Goal: Information Seeking & Learning: Learn about a topic

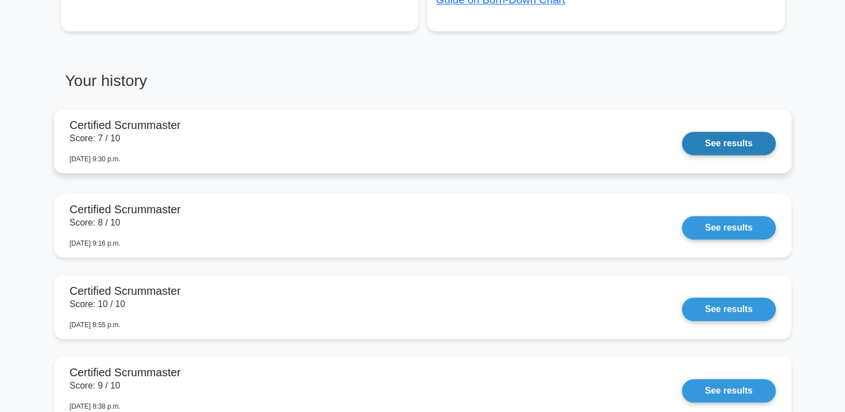
click at [716, 145] on link "See results" at bounding box center [728, 143] width 93 height 23
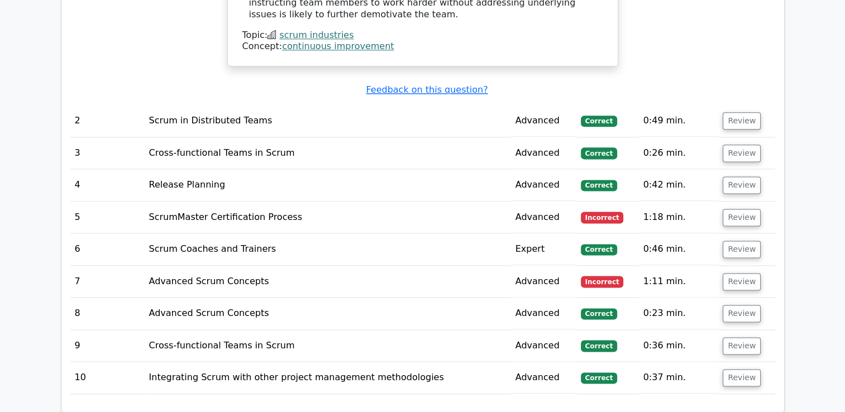
scroll to position [1466, 0]
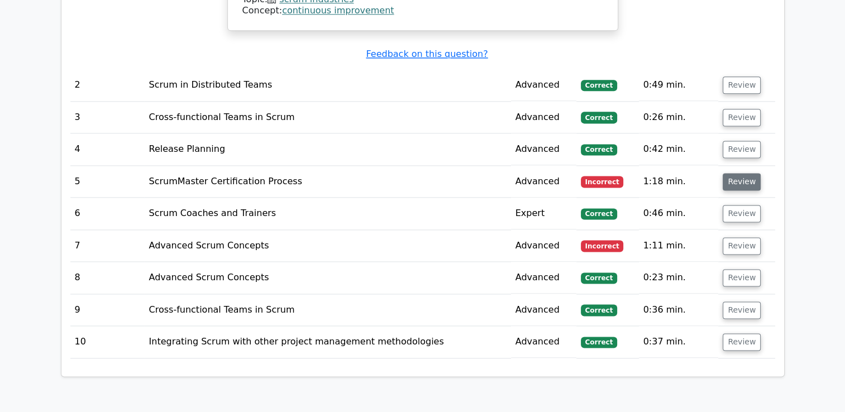
click at [742, 173] on button "Review" at bounding box center [742, 181] width 38 height 17
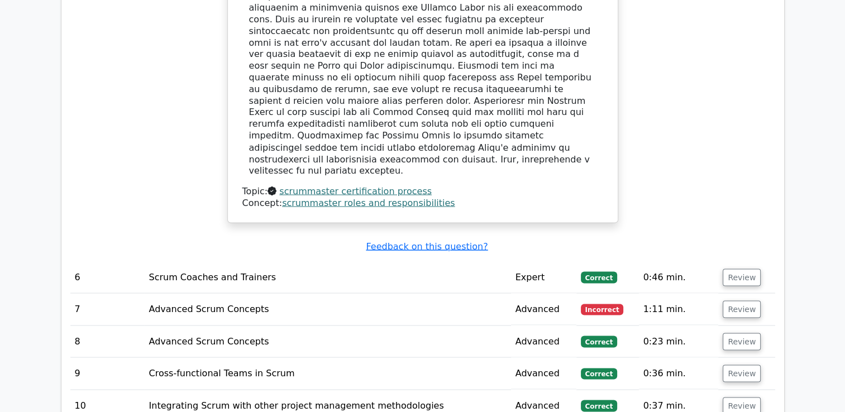
scroll to position [1983, 0]
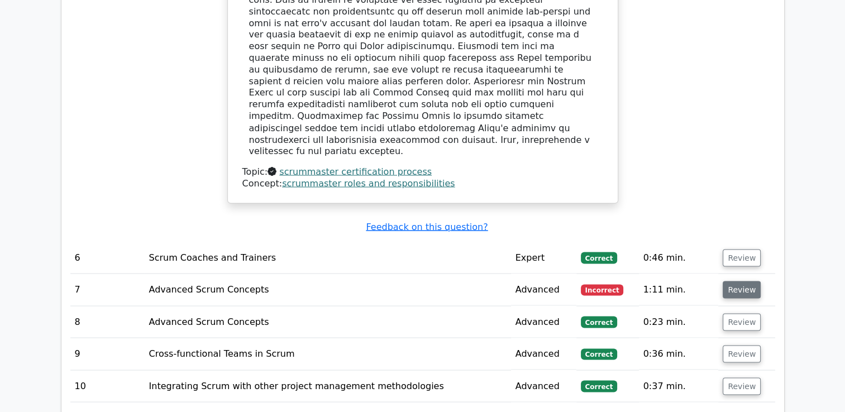
click at [740, 281] on button "Review" at bounding box center [742, 289] width 38 height 17
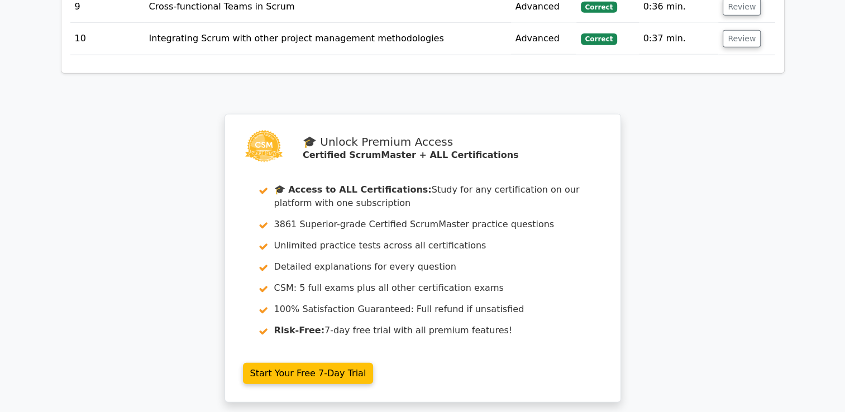
scroll to position [2999, 0]
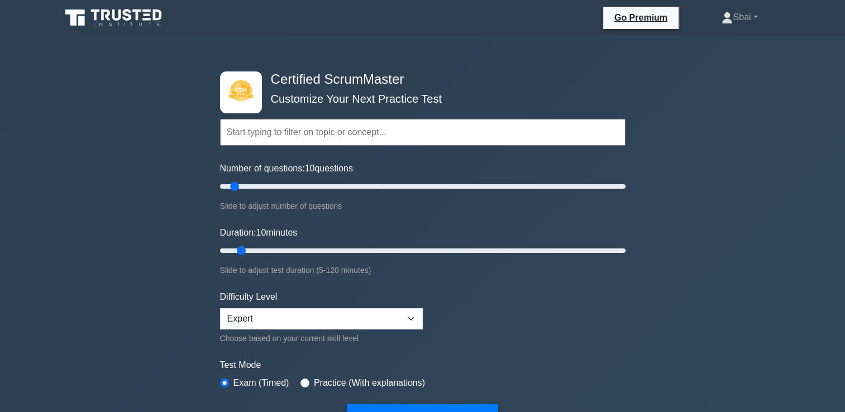
click at [512, 131] on input "text" at bounding box center [423, 132] width 406 height 27
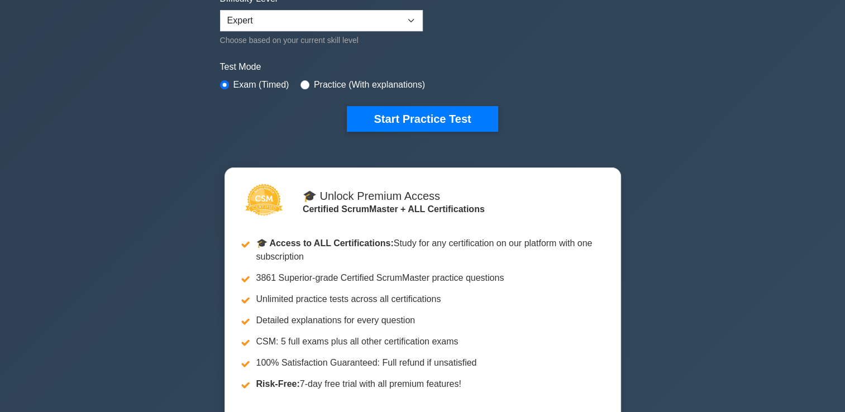
scroll to position [313, 0]
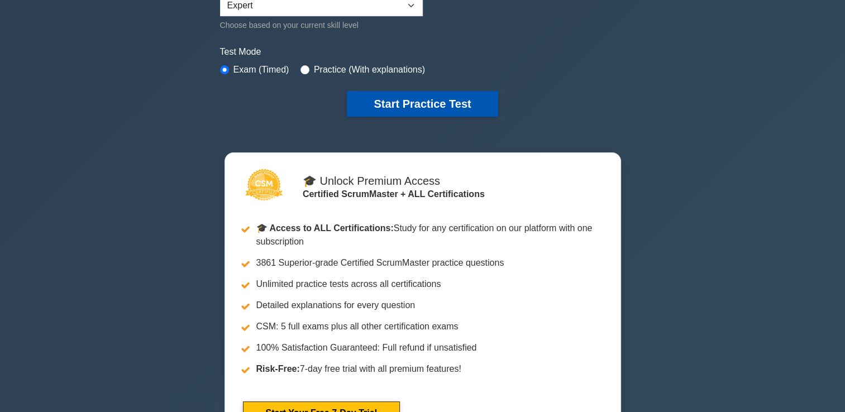
click at [441, 98] on button "Start Practice Test" at bounding box center [422, 104] width 151 height 26
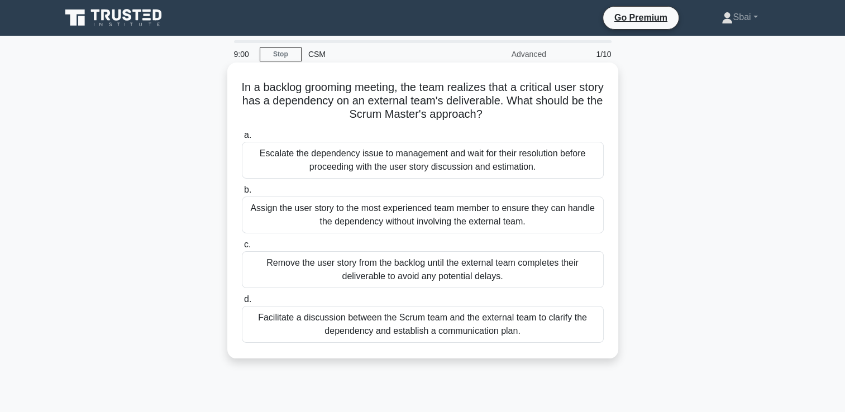
click at [436, 321] on div "Facilitate a discussion between the Scrum team and the external team to clarify…" at bounding box center [423, 324] width 362 height 37
click at [242, 303] on input "d. Facilitate a discussion between the Scrum team and the external team to clar…" at bounding box center [242, 299] width 0 height 7
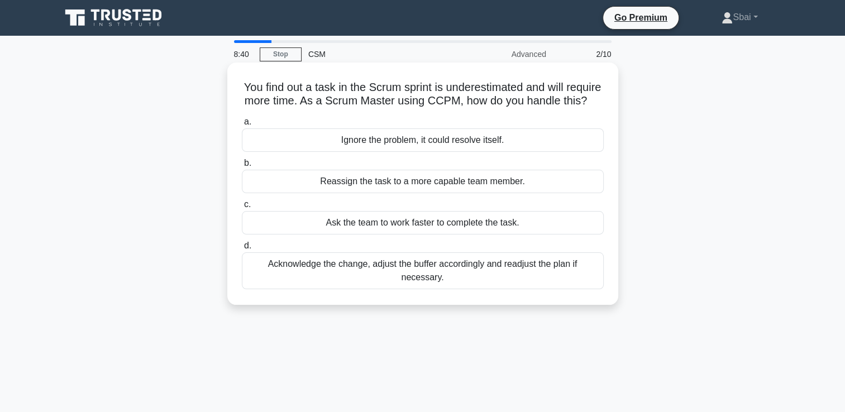
click at [451, 289] on div "Acknowledge the change, adjust the buffer accordingly and readjust the plan if …" at bounding box center [423, 270] width 362 height 37
click at [242, 250] on input "d. Acknowledge the change, adjust the buffer accordingly and readjust the plan …" at bounding box center [242, 245] width 0 height 7
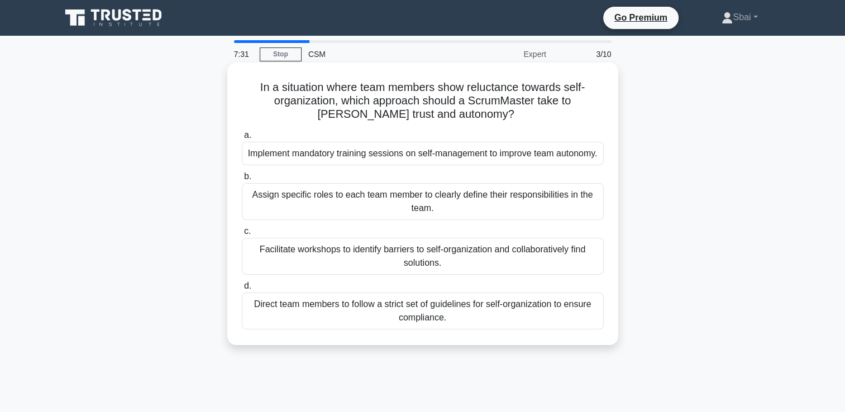
click at [481, 270] on div "Facilitate workshops to identify barriers to self-organization and collaborativ…" at bounding box center [423, 256] width 362 height 37
click at [242, 235] on input "c. Facilitate workshops to identify barriers to self-organization and collabora…" at bounding box center [242, 231] width 0 height 7
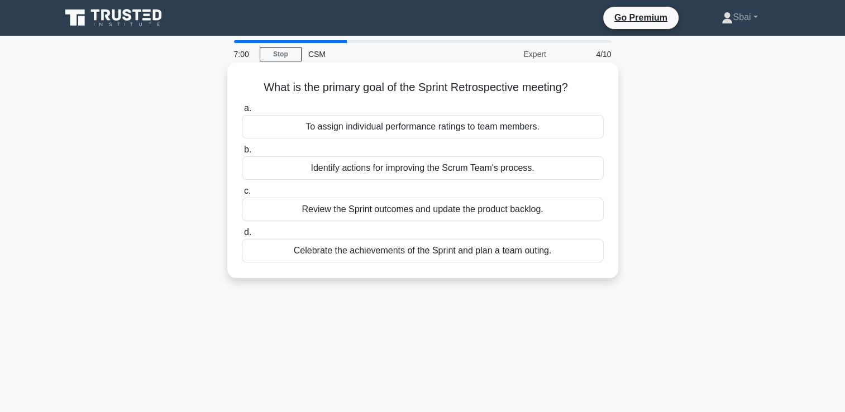
click at [515, 215] on div "Review the Sprint outcomes and update the product backlog." at bounding box center [423, 209] width 362 height 23
click at [242, 195] on input "c. Review the Sprint outcomes and update the product backlog." at bounding box center [242, 191] width 0 height 7
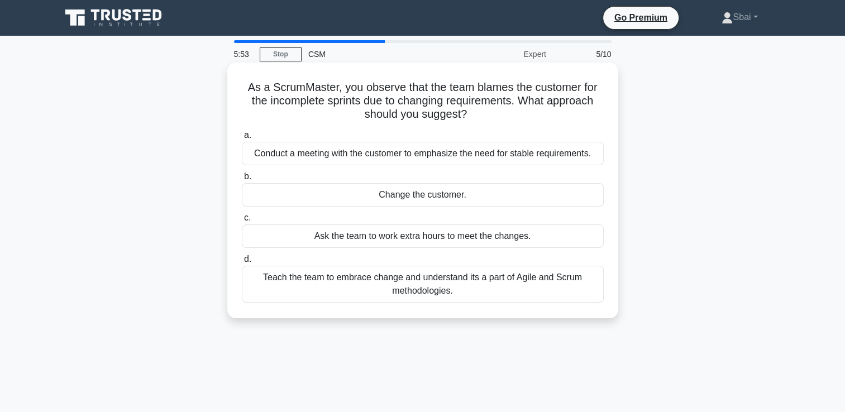
click at [476, 289] on div "Teach the team to embrace change and understand its a part of Agile and Scrum m…" at bounding box center [423, 284] width 362 height 37
click at [242, 263] on input "d. Teach the team to embrace change and understand its a part of Agile and Scru…" at bounding box center [242, 259] width 0 height 7
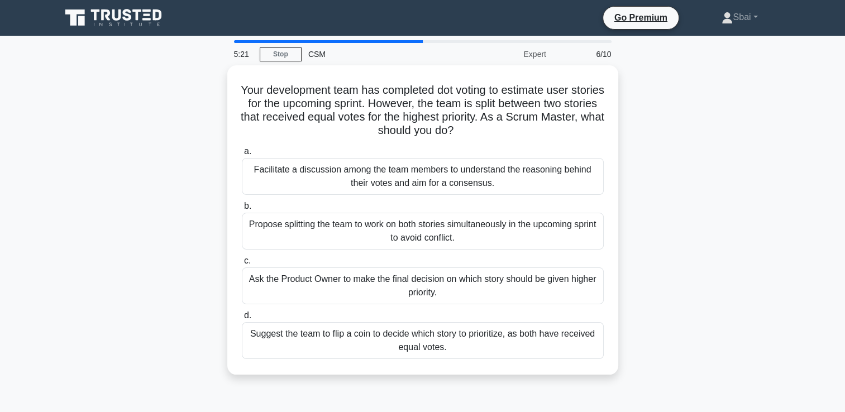
click at [476, 289] on div "Ask the Product Owner to make the final decision on which story should be given…" at bounding box center [423, 286] width 362 height 37
click at [242, 265] on input "c. Ask the Product Owner to make the final decision on which story should be gi…" at bounding box center [242, 261] width 0 height 7
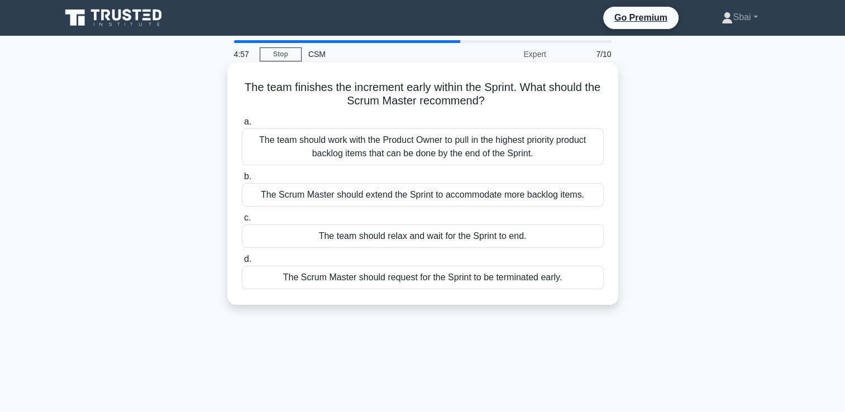
click at [481, 151] on div "The team should work with the Product Owner to pull in the highest priority pro…" at bounding box center [423, 146] width 362 height 37
click at [242, 126] on input "a. The team should work with the Product Owner to pull in the highest priority …" at bounding box center [242, 121] width 0 height 7
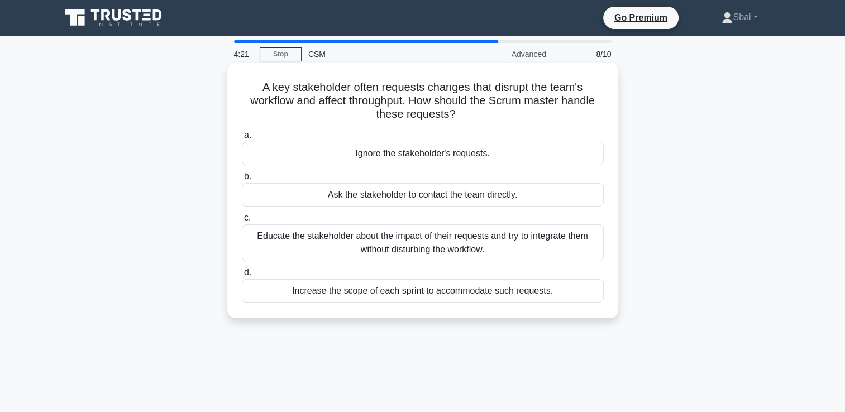
click at [426, 246] on div "Educate the stakeholder about the impact of their requests and try to integrate…" at bounding box center [423, 243] width 362 height 37
click at [242, 222] on input "c. Educate the stakeholder about the impact of their requests and try to integr…" at bounding box center [242, 217] width 0 height 7
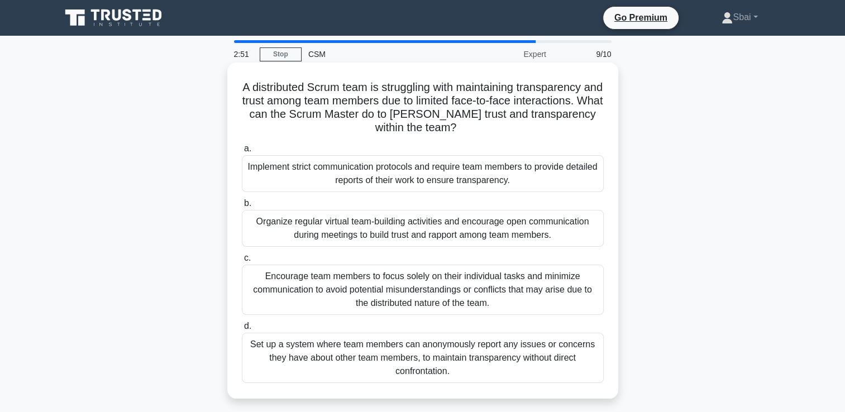
click at [447, 225] on div "Organize regular virtual team-building activities and encourage open communicat…" at bounding box center [423, 228] width 362 height 37
click at [242, 207] on input "b. Organize regular virtual team-building activities and encourage open communi…" at bounding box center [242, 203] width 0 height 7
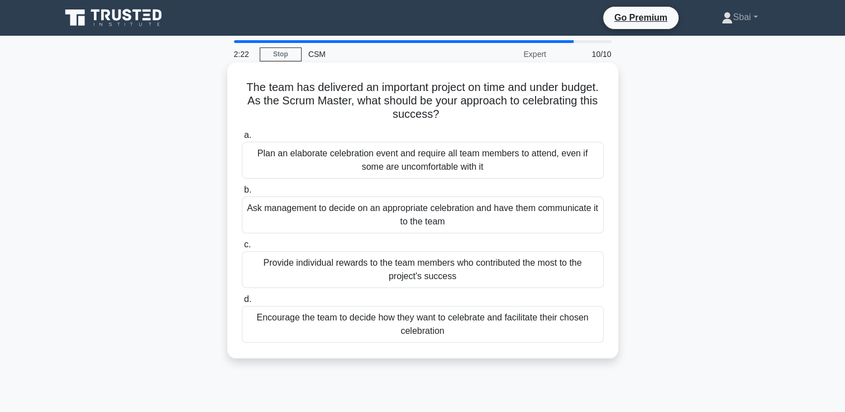
click at [490, 316] on div "Encourage the team to decide how they want to celebrate and facilitate their ch…" at bounding box center [423, 324] width 362 height 37
click at [242, 303] on input "d. Encourage the team to decide how they want to celebrate and facilitate their…" at bounding box center [242, 299] width 0 height 7
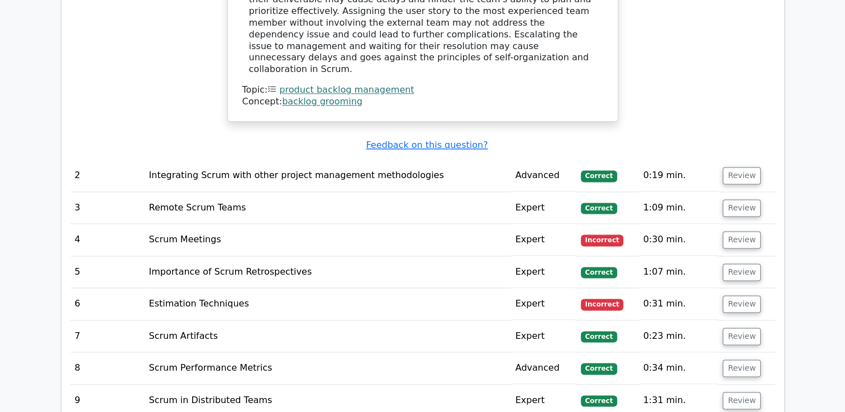
scroll to position [1457, 0]
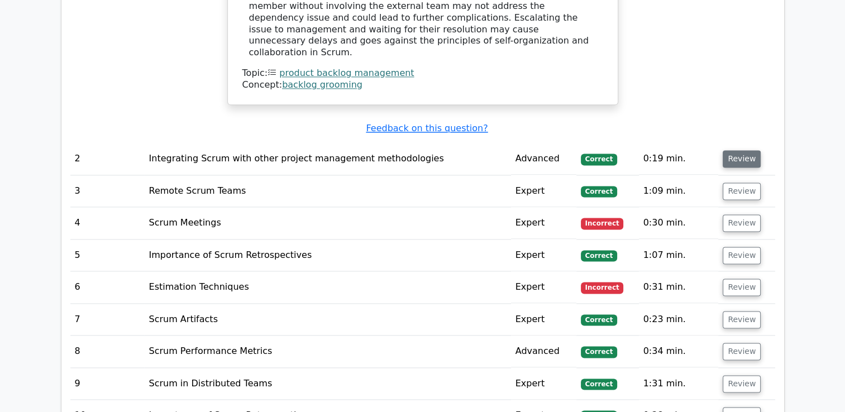
click at [747, 150] on button "Review" at bounding box center [742, 158] width 38 height 17
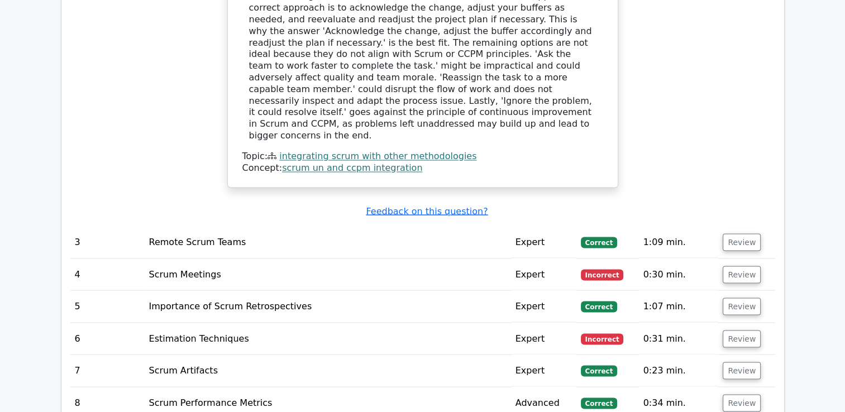
scroll to position [1937, 0]
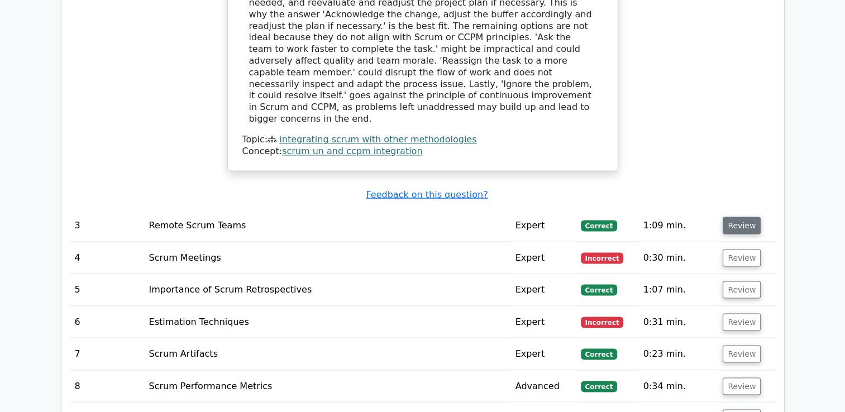
click at [747, 217] on button "Review" at bounding box center [742, 225] width 38 height 17
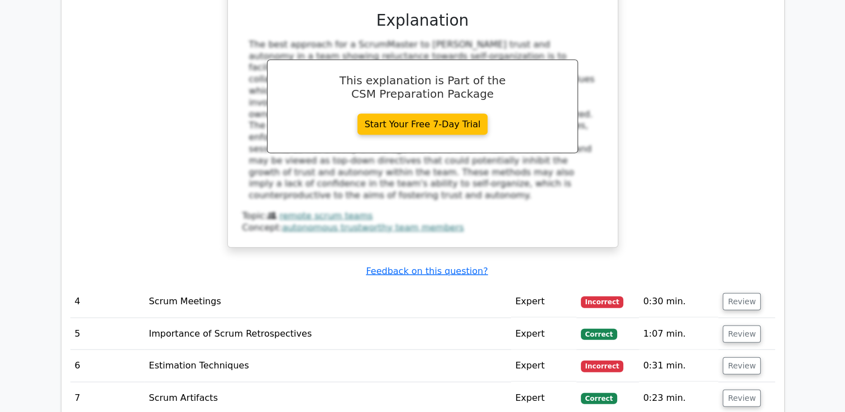
scroll to position [2524, 0]
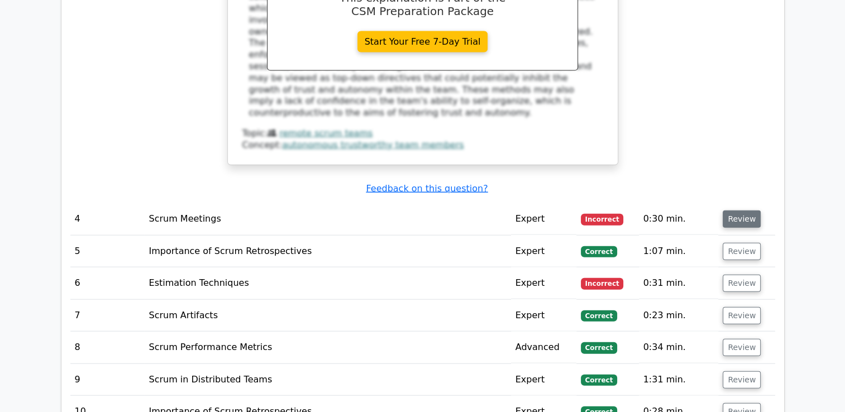
click at [740, 211] on button "Review" at bounding box center [742, 219] width 38 height 17
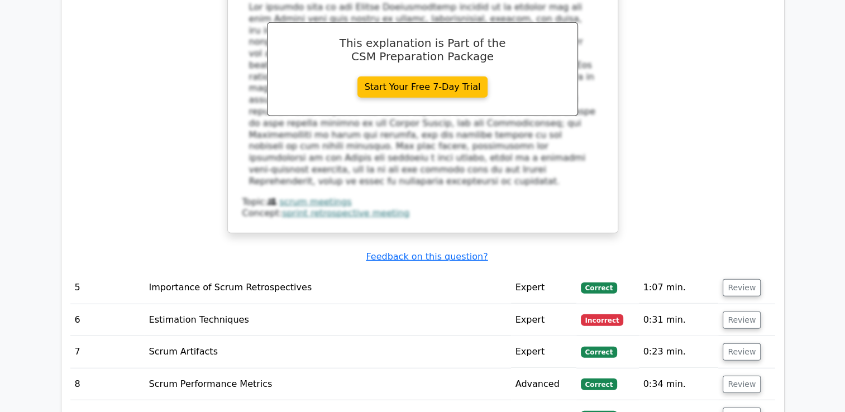
scroll to position [2993, 0]
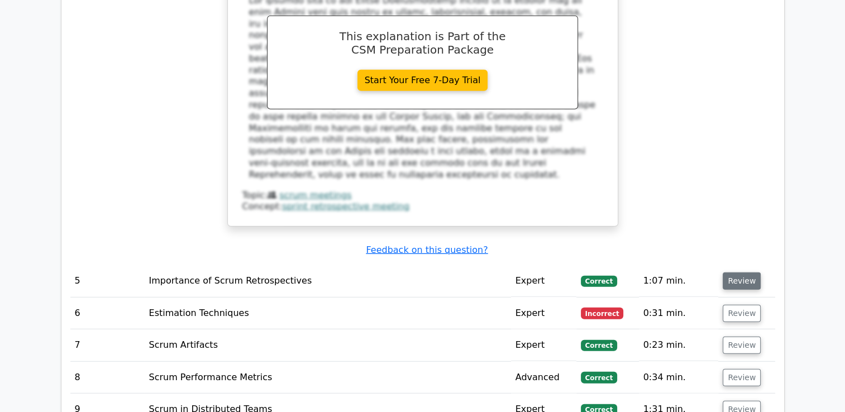
click at [744, 273] on button "Review" at bounding box center [742, 281] width 38 height 17
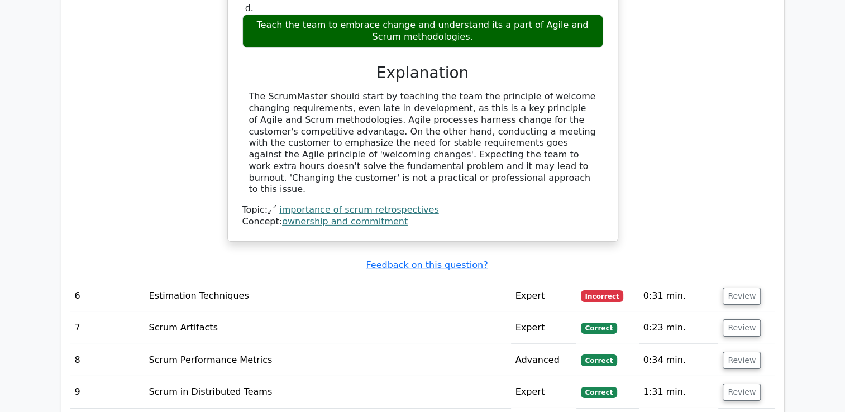
scroll to position [3492, 0]
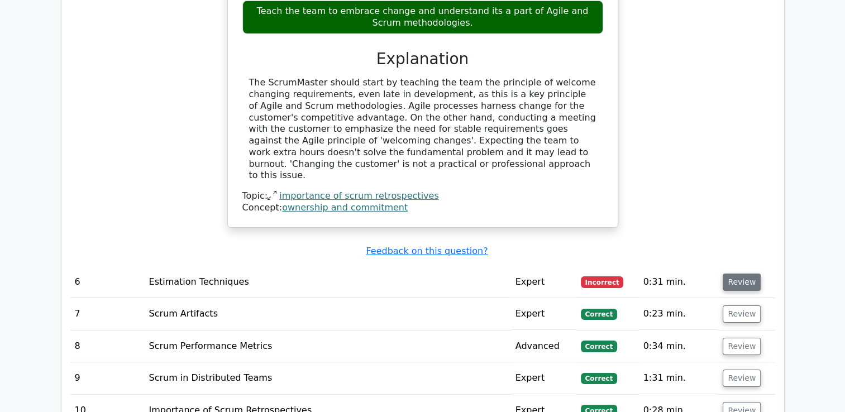
click at [741, 274] on button "Review" at bounding box center [742, 282] width 38 height 17
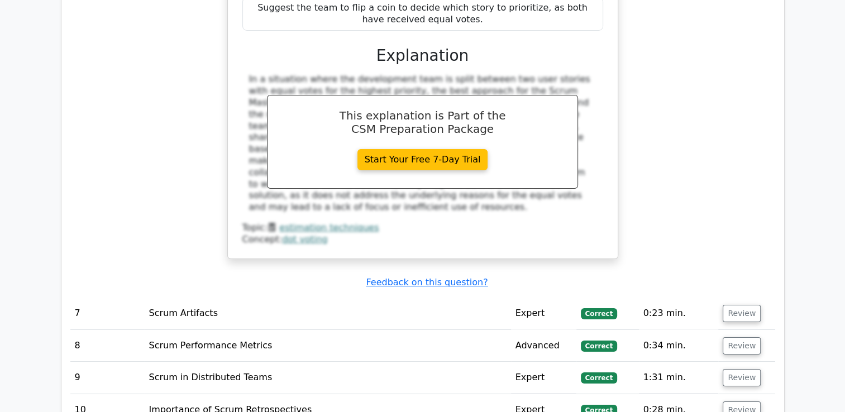
scroll to position [4040, 0]
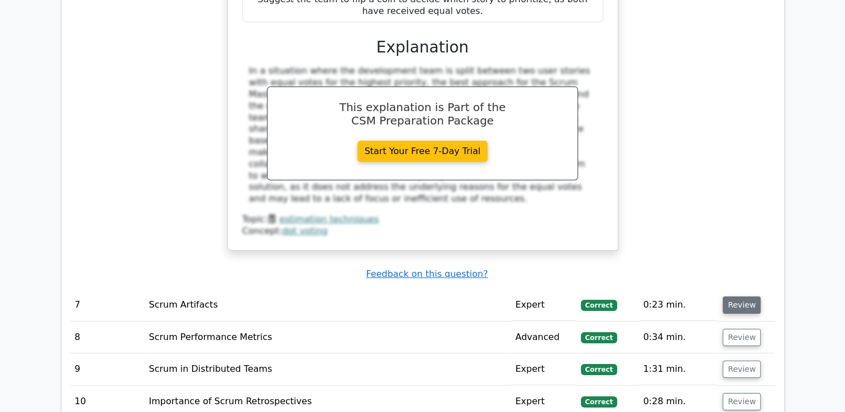
click at [745, 297] on button "Review" at bounding box center [742, 305] width 38 height 17
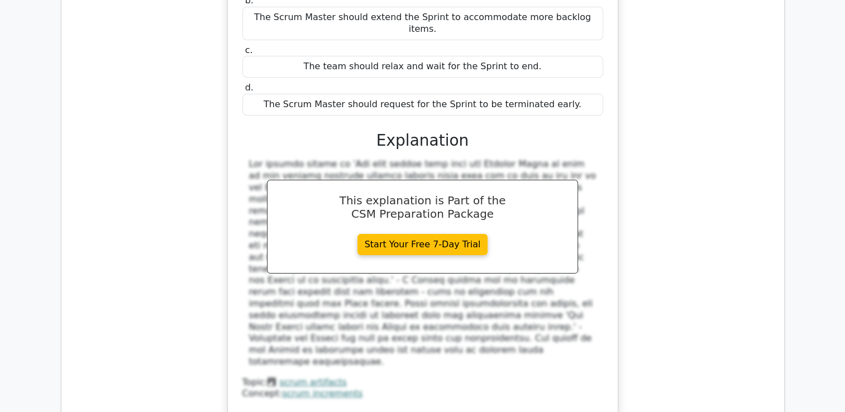
scroll to position [4496, 0]
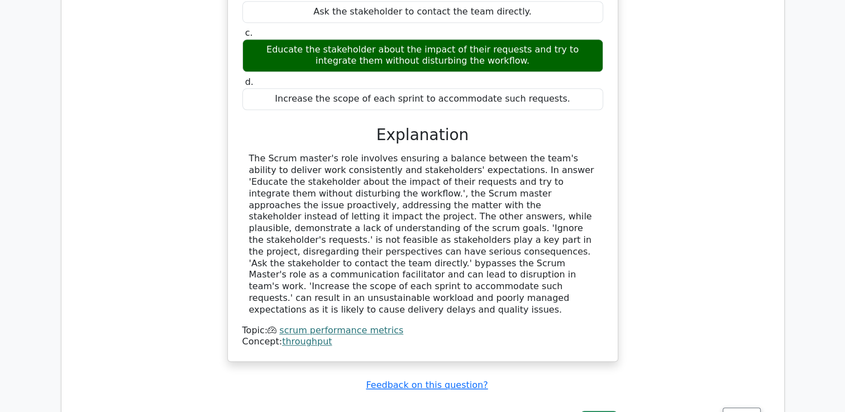
scroll to position [5103, 0]
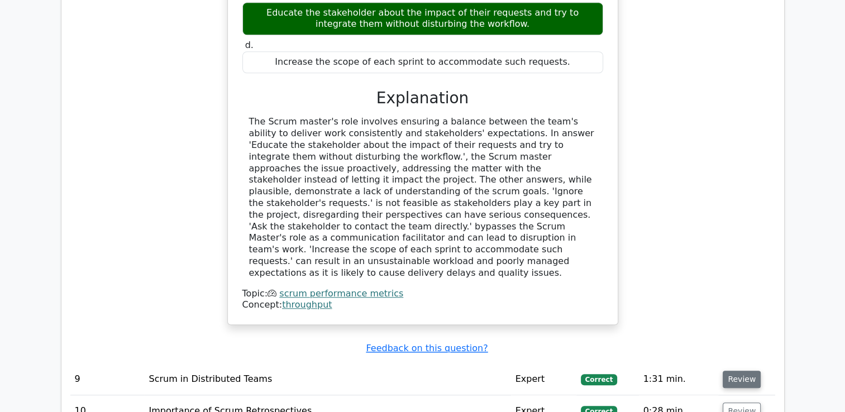
click at [735, 371] on button "Review" at bounding box center [742, 379] width 38 height 17
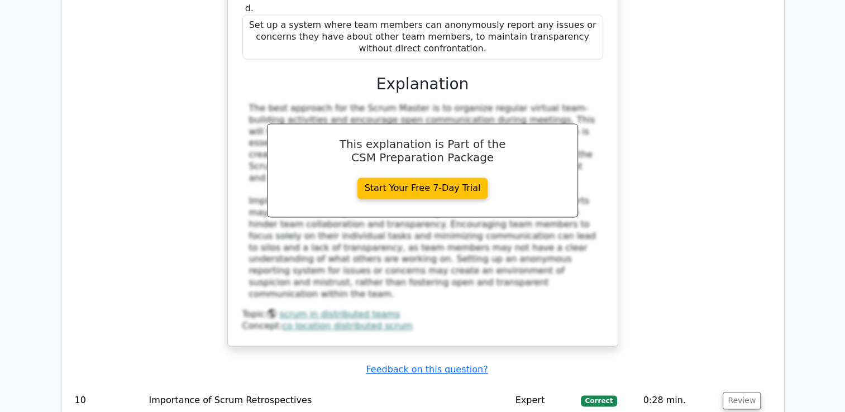
scroll to position [5771, 0]
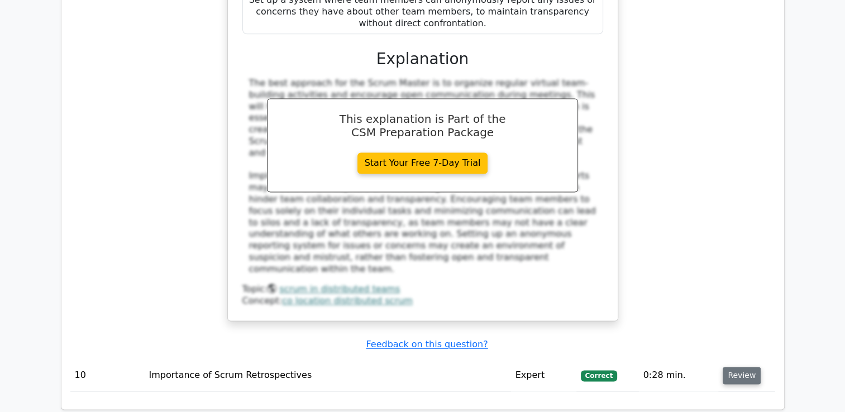
click at [740, 367] on button "Review" at bounding box center [742, 375] width 38 height 17
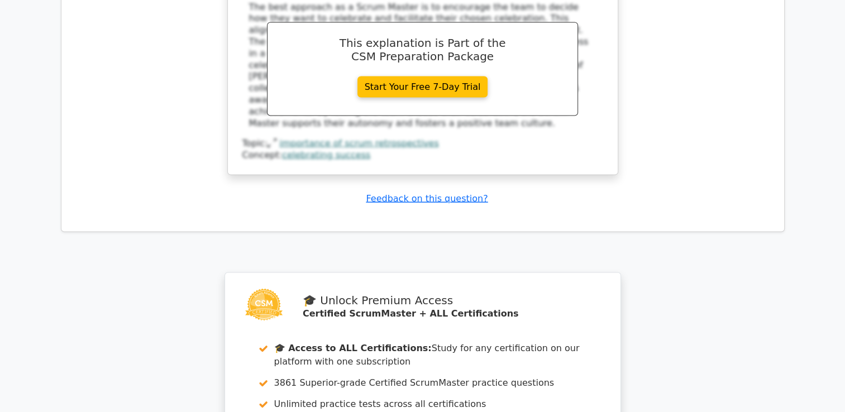
scroll to position [6628, 0]
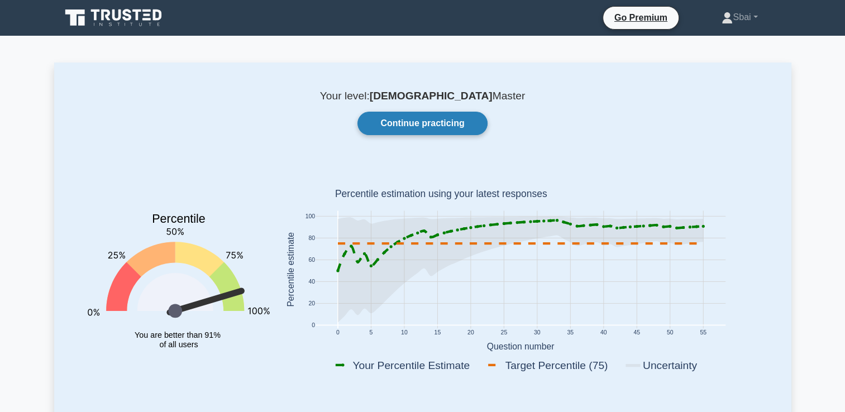
click at [447, 129] on link "Continue practicing" at bounding box center [422, 123] width 130 height 23
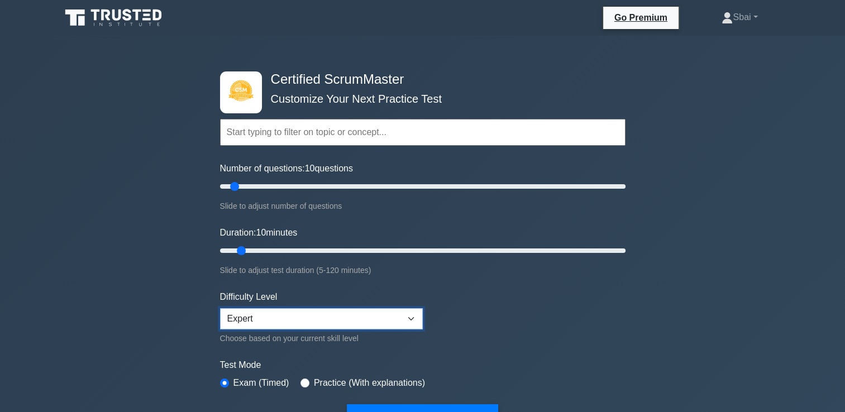
click at [413, 318] on select "Beginner Intermediate Expert" at bounding box center [321, 318] width 203 height 21
click at [431, 410] on button "Start Practice Test" at bounding box center [422, 417] width 151 height 26
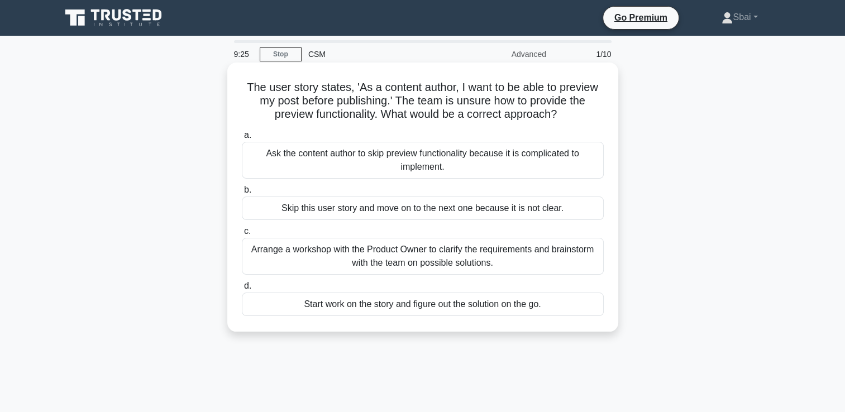
click at [342, 261] on div "Arrange a workshop with the Product Owner to clarify the requirements and brain…" at bounding box center [423, 256] width 362 height 37
click at [242, 235] on input "c. Arrange a workshop with the Product Owner to clarify the requirements and br…" at bounding box center [242, 231] width 0 height 7
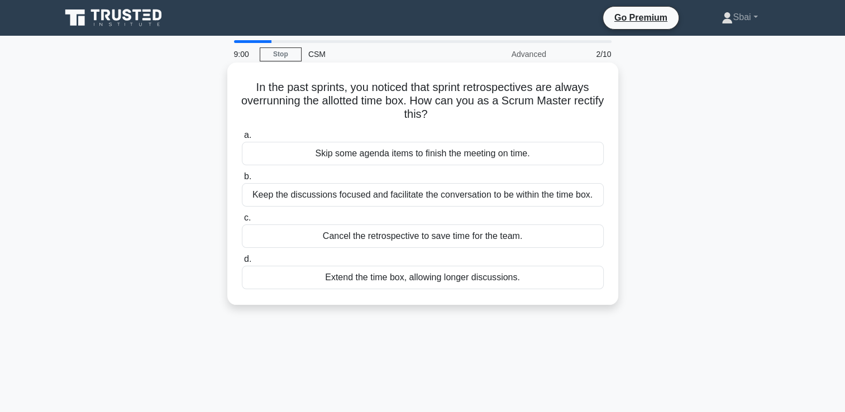
click at [421, 195] on div "Keep the discussions focused and facilitate the conversation to be within the t…" at bounding box center [423, 194] width 362 height 23
click at [242, 180] on input "b. Keep the discussions focused and facilitate the conversation to be within th…" at bounding box center [242, 176] width 0 height 7
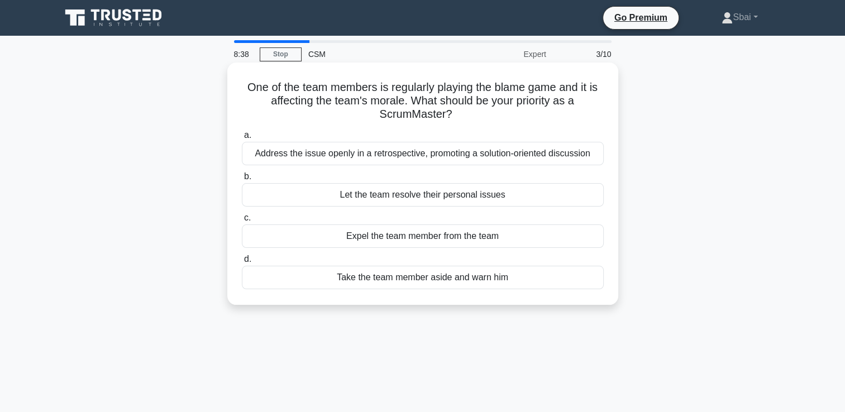
click at [451, 156] on div "Address the issue openly in a retrospective, promoting a solution-oriented disc…" at bounding box center [423, 153] width 362 height 23
click at [242, 139] on input "a. Address the issue openly in a retrospective, promoting a solution-oriented d…" at bounding box center [242, 135] width 0 height 7
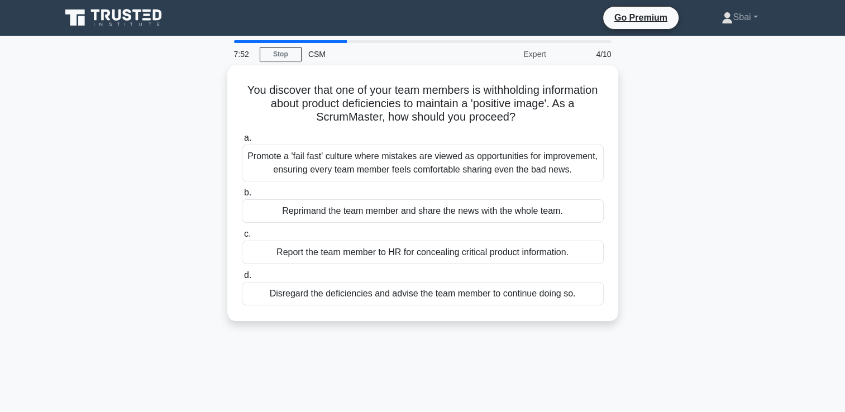
click at [451, 156] on div "Promote a 'fail fast' culture where mistakes are viewed as opportunities for im…" at bounding box center [423, 163] width 362 height 37
click at [242, 142] on input "a. Promote a 'fail fast' culture where mistakes are viewed as opportunities for…" at bounding box center [242, 138] width 0 height 7
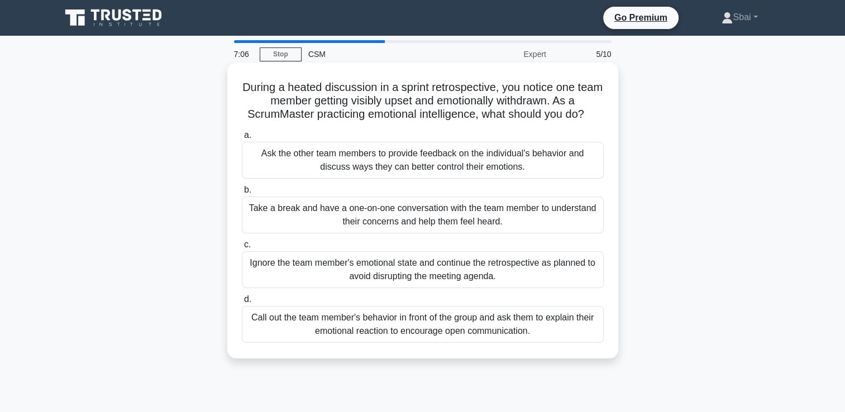
click at [447, 211] on div "Take a break and have a one-on-one conversation with the team member to underst…" at bounding box center [423, 215] width 362 height 37
click at [242, 194] on input "b. Take a break and have a one-on-one conversation with the team member to unde…" at bounding box center [242, 190] width 0 height 7
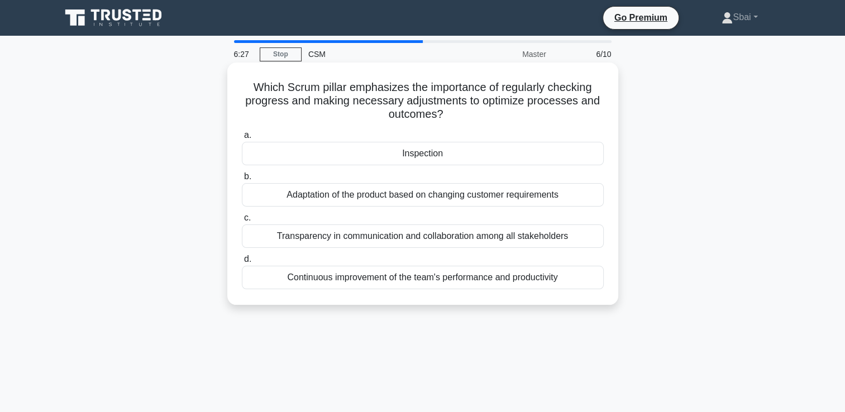
click at [471, 153] on div "Inspection" at bounding box center [423, 153] width 362 height 23
click at [242, 139] on input "a. Inspection" at bounding box center [242, 135] width 0 height 7
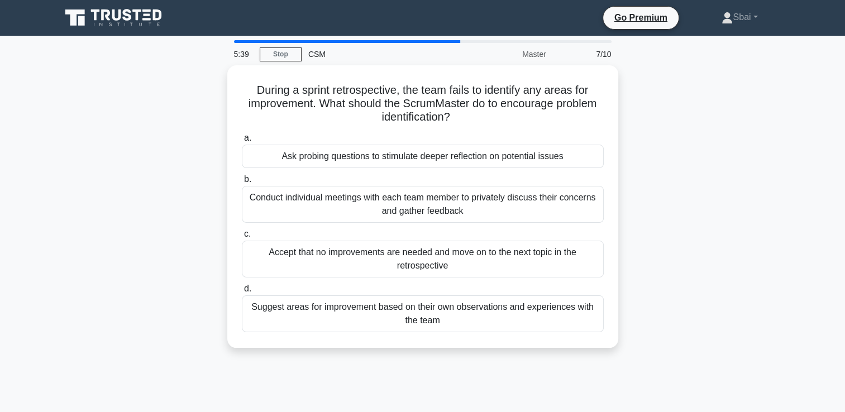
click at [471, 153] on div "Ask probing questions to stimulate deeper reflection on potential issues" at bounding box center [423, 156] width 362 height 23
click at [242, 142] on input "a. Ask probing questions to stimulate deeper reflection on potential issues" at bounding box center [242, 138] width 0 height 7
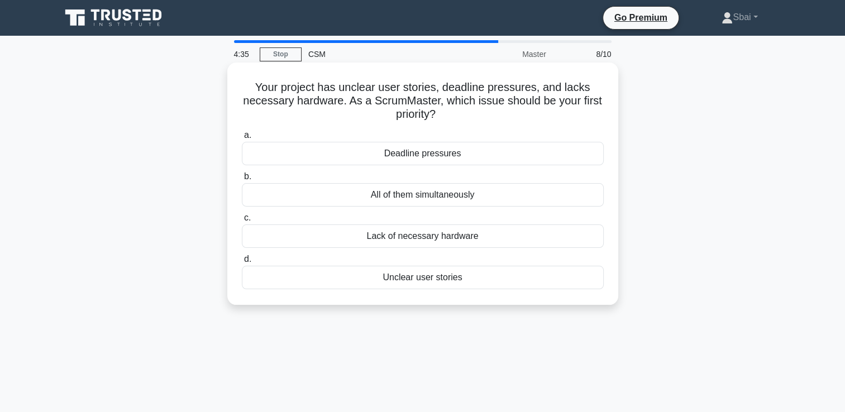
click at [439, 280] on div "Unclear user stories" at bounding box center [423, 277] width 362 height 23
click at [242, 263] on input "d. Unclear user stories" at bounding box center [242, 259] width 0 height 7
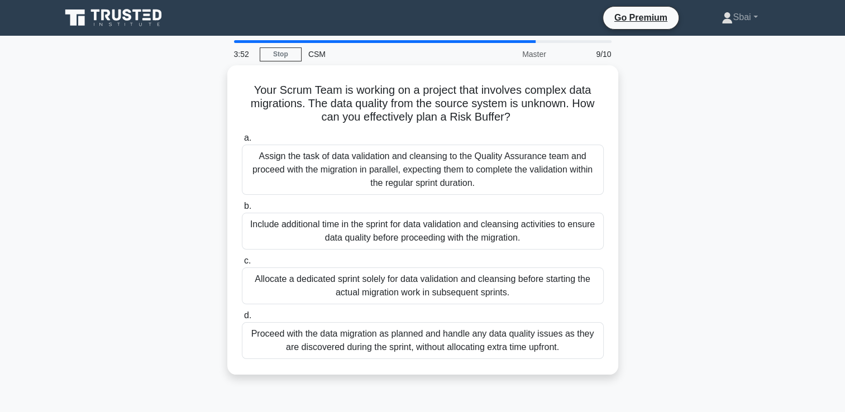
click at [439, 280] on div "Allocate a dedicated sprint solely for data validation and cleansing before sta…" at bounding box center [423, 286] width 362 height 37
click at [242, 265] on input "c. Allocate a dedicated sprint solely for data validation and cleansing before …" at bounding box center [242, 261] width 0 height 7
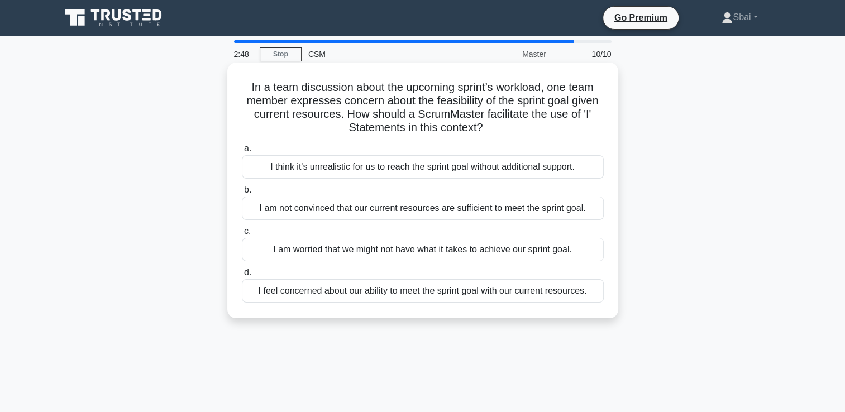
click at [448, 294] on div "I feel concerned about our ability to meet the sprint goal with our current res…" at bounding box center [423, 290] width 362 height 23
click at [242, 277] on input "d. I feel concerned about our ability to meet the sprint goal with our current …" at bounding box center [242, 272] width 0 height 7
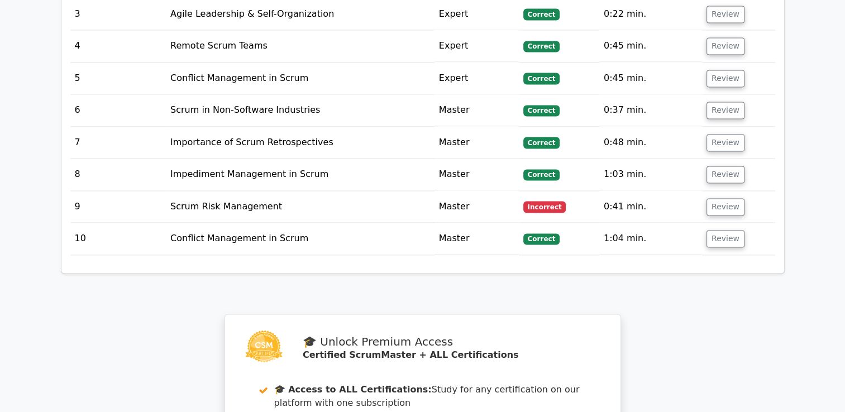
scroll to position [1613, 0]
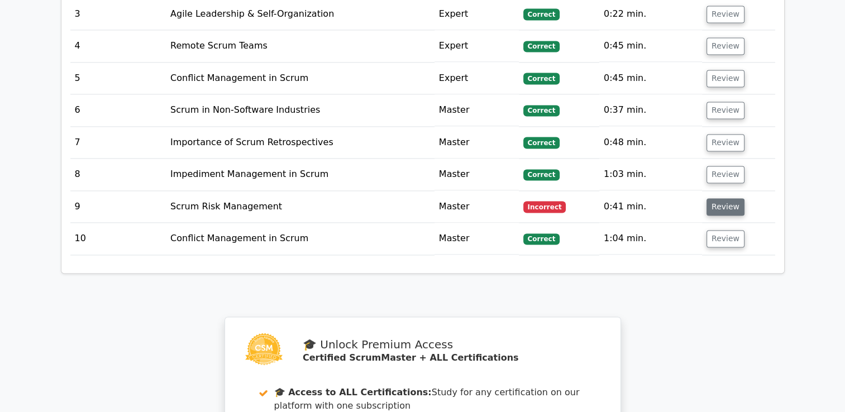
click at [727, 198] on button "Review" at bounding box center [726, 206] width 38 height 17
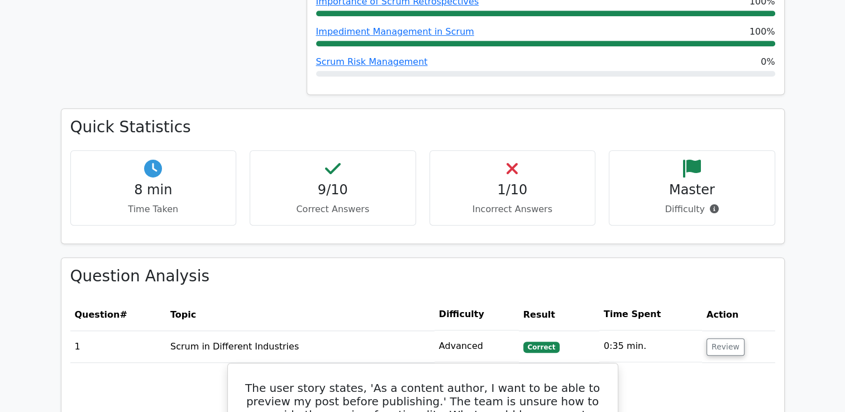
scroll to position [698, 0]
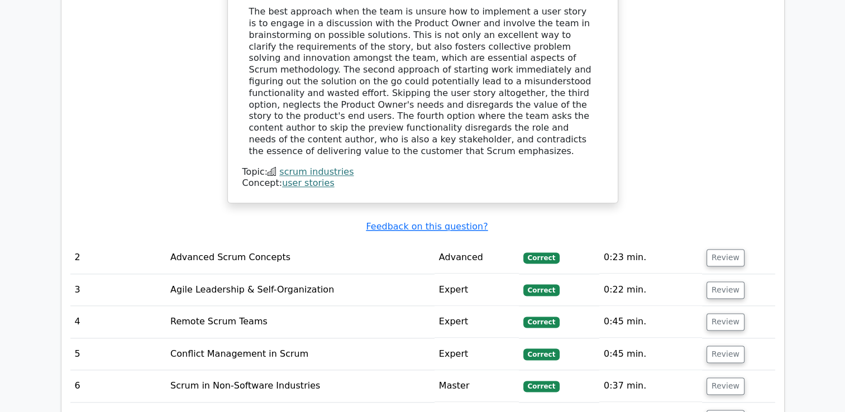
scroll to position [1357, 0]
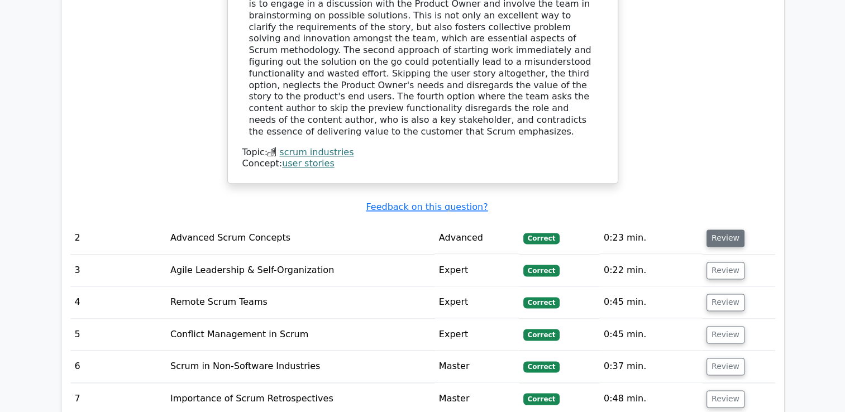
click at [732, 230] on button "Review" at bounding box center [726, 238] width 38 height 17
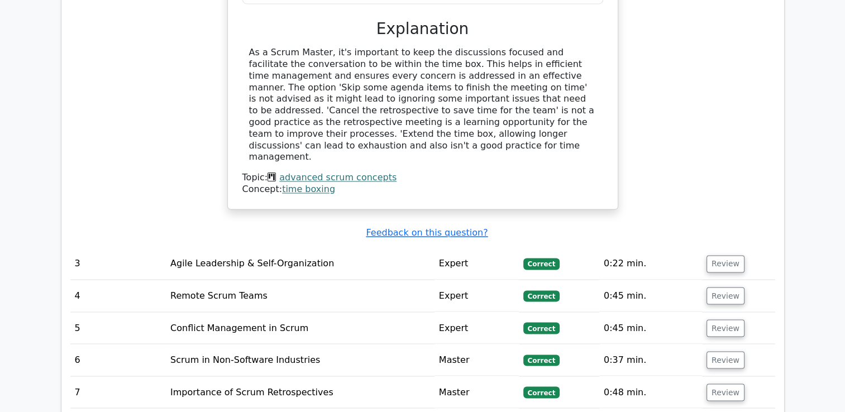
scroll to position [1837, 0]
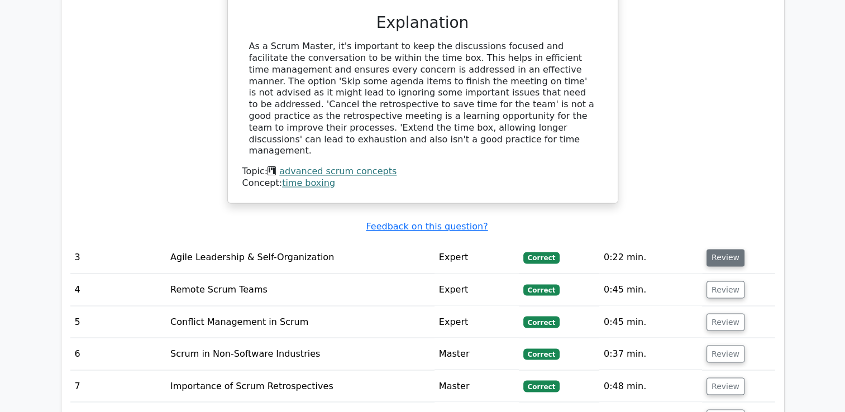
click at [727, 249] on button "Review" at bounding box center [726, 257] width 38 height 17
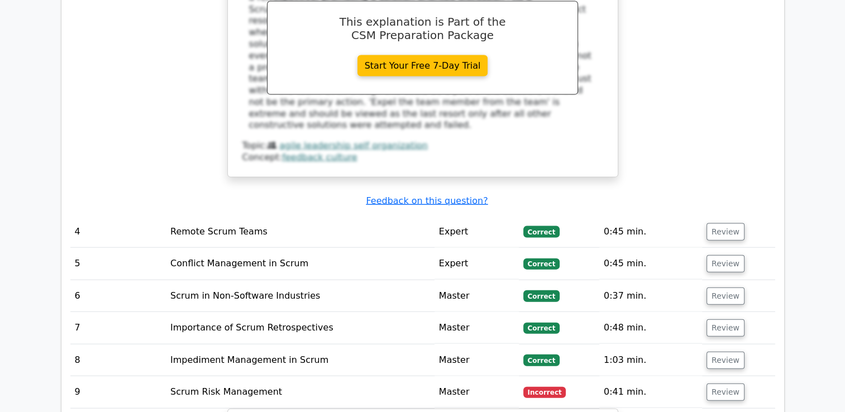
scroll to position [2432, 0]
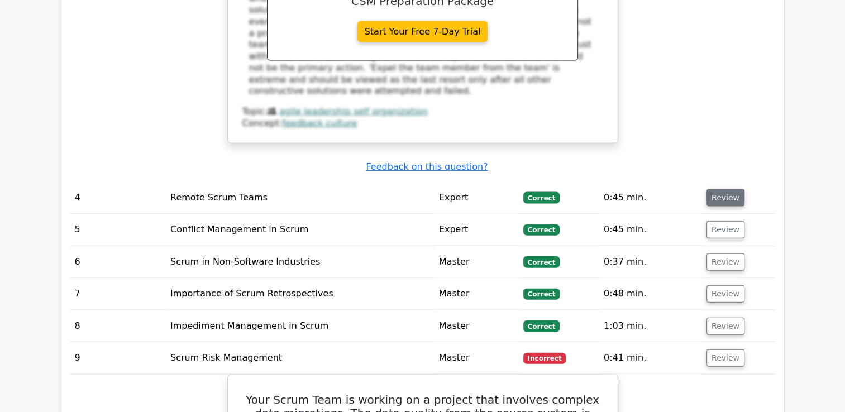
click at [731, 189] on button "Review" at bounding box center [726, 197] width 38 height 17
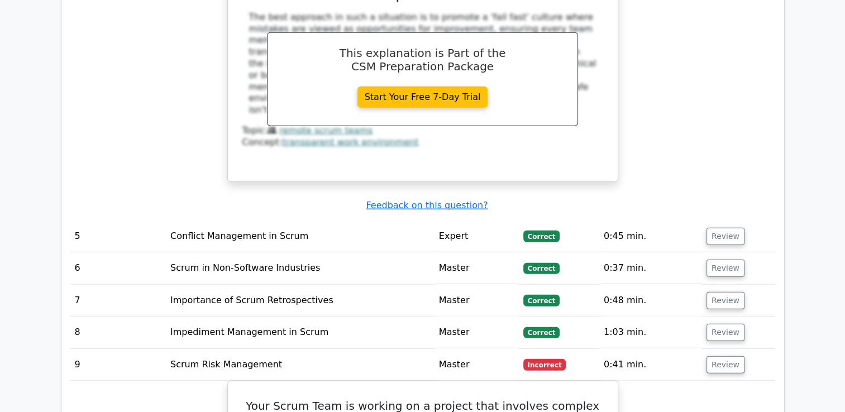
scroll to position [2930, 0]
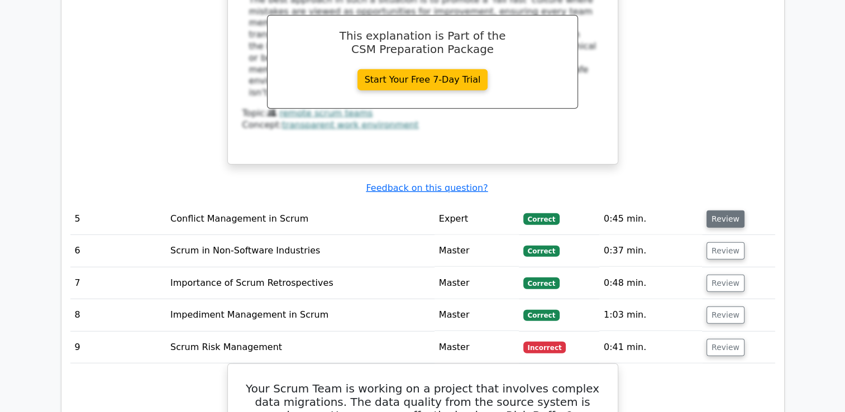
click at [716, 211] on button "Review" at bounding box center [726, 219] width 38 height 17
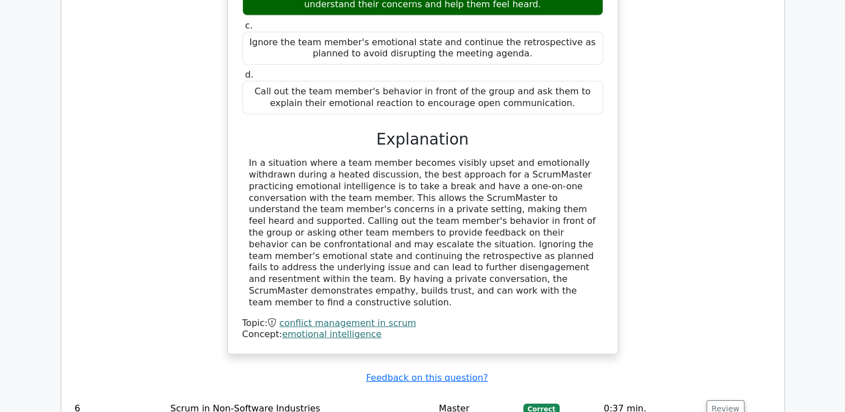
scroll to position [3404, 0]
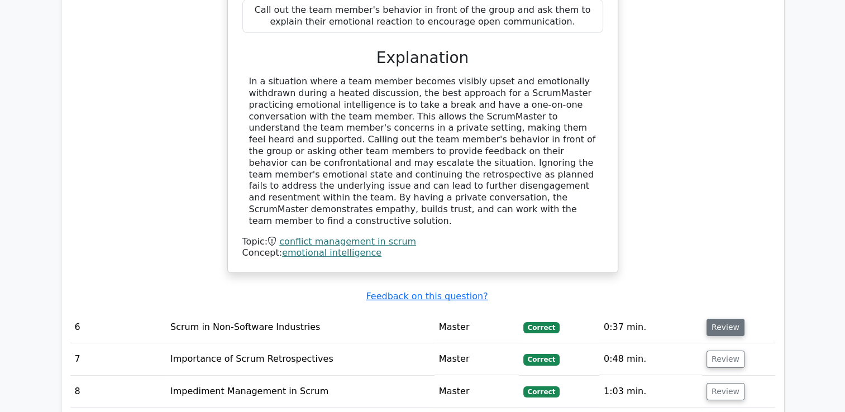
click at [726, 319] on button "Review" at bounding box center [726, 327] width 38 height 17
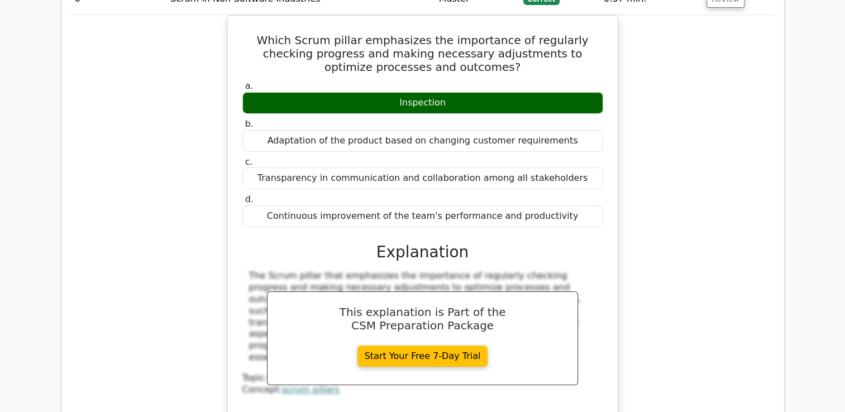
scroll to position [3846, 0]
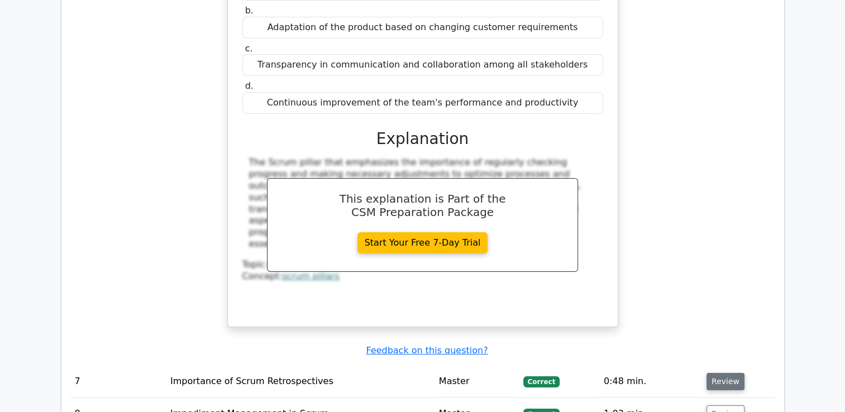
click at [724, 373] on button "Review" at bounding box center [726, 381] width 38 height 17
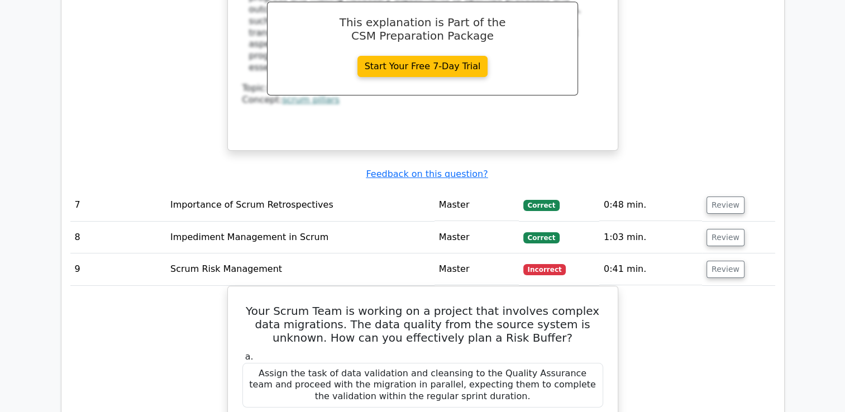
scroll to position [3982, 0]
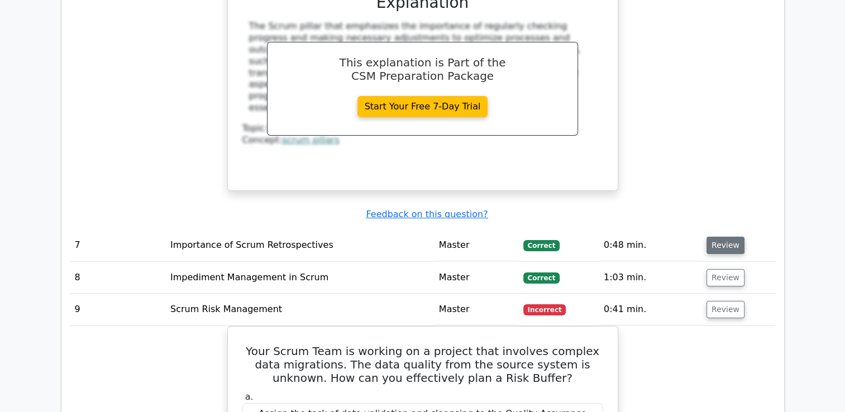
click at [727, 237] on button "Review" at bounding box center [726, 245] width 38 height 17
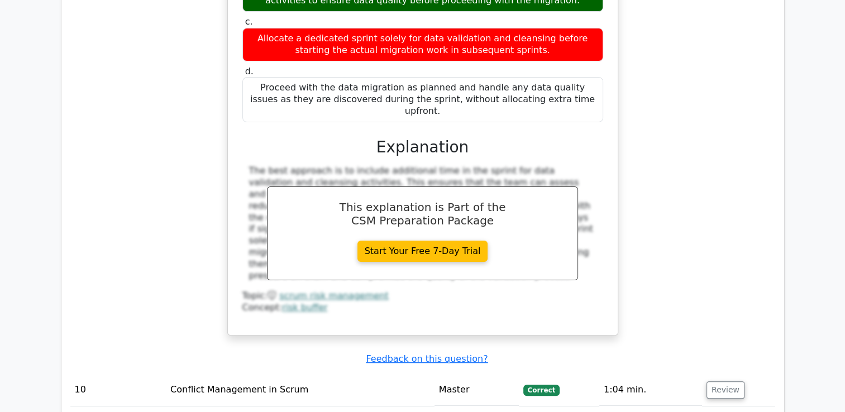
scroll to position [4483, 0]
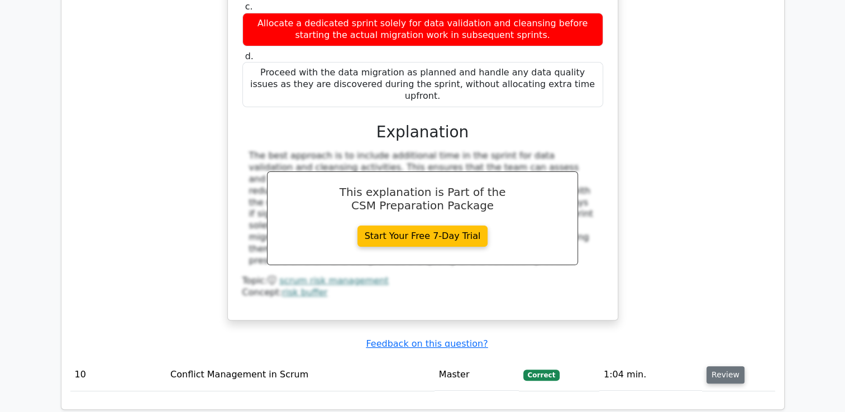
click at [726, 366] on button "Review" at bounding box center [726, 374] width 38 height 17
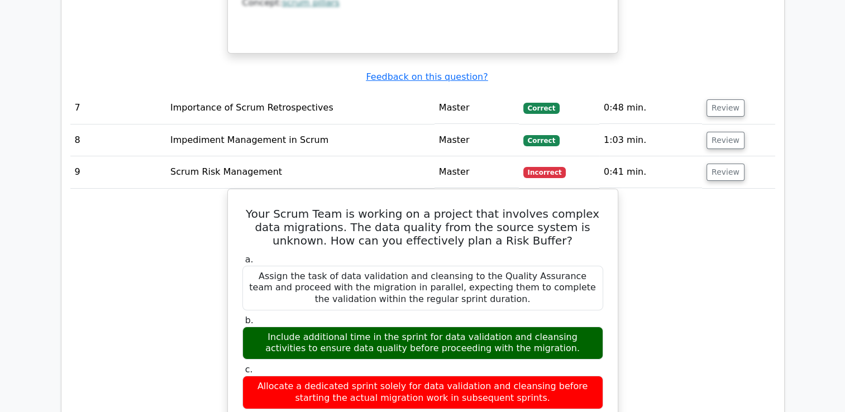
scroll to position [3762, 0]
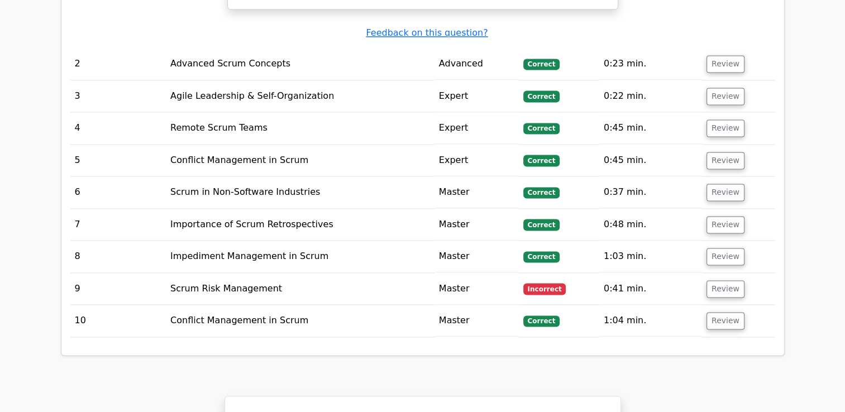
scroll to position [1511, 0]
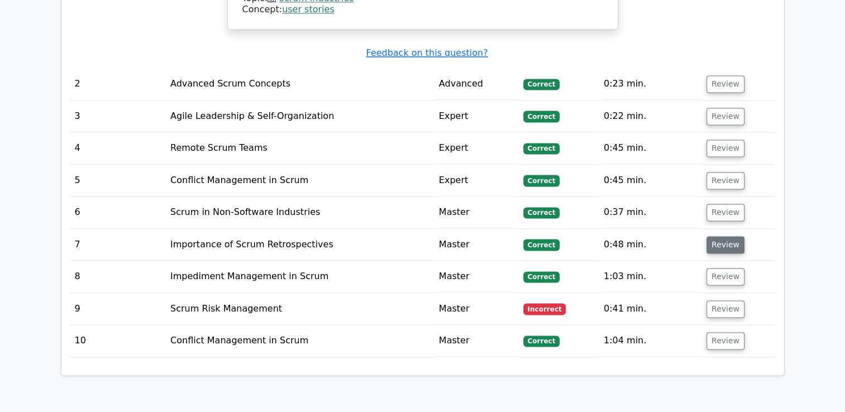
click at [721, 236] on button "Review" at bounding box center [726, 244] width 38 height 17
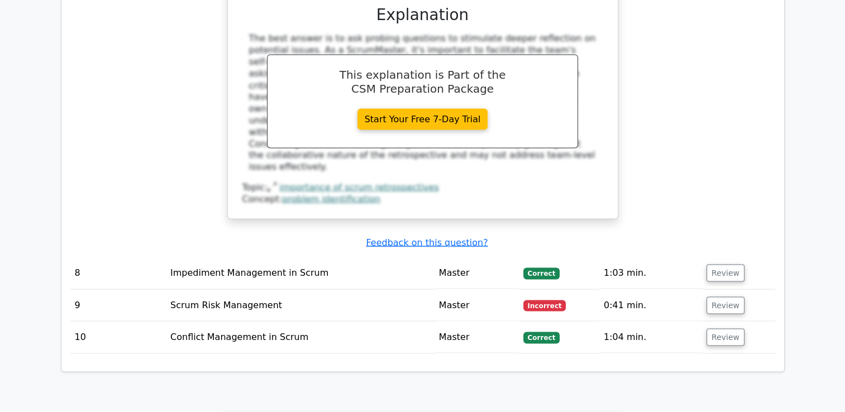
scroll to position [2036, 0]
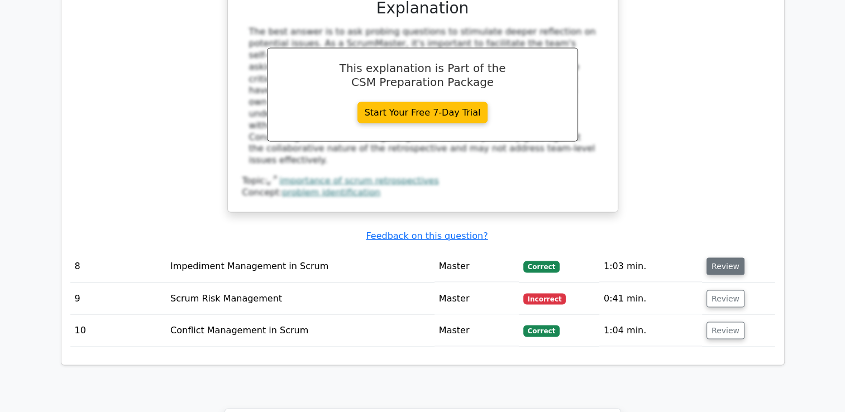
click at [726, 258] on button "Review" at bounding box center [726, 266] width 38 height 17
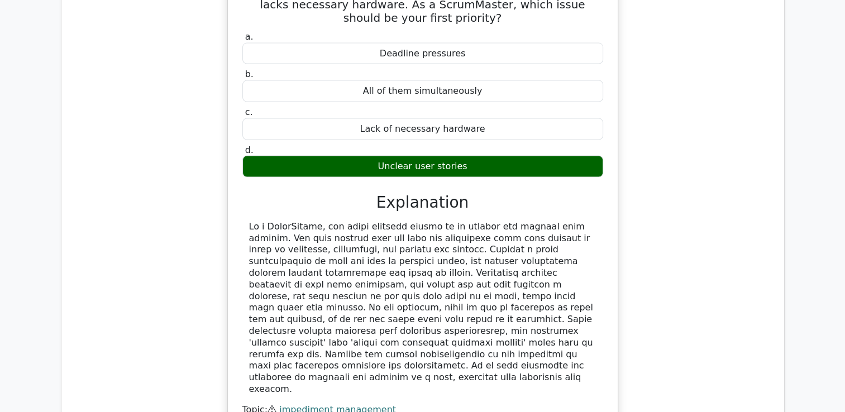
scroll to position [2366, 0]
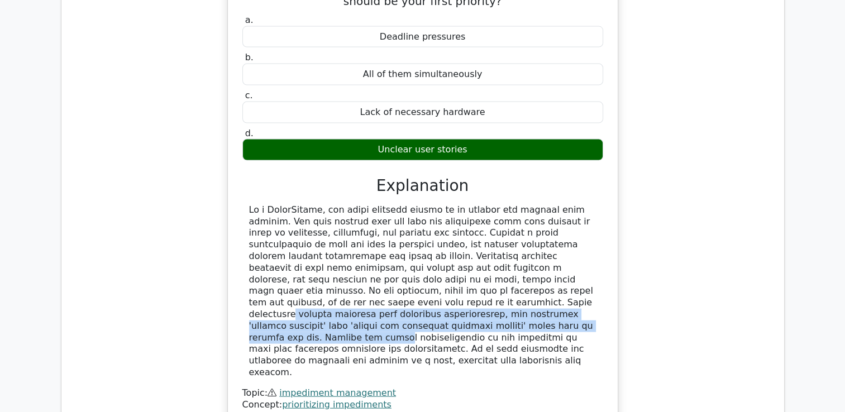
drag, startPoint x: 414, startPoint y: 243, endPoint x: 446, endPoint y: 272, distance: 43.5
click at [446, 272] on div at bounding box center [422, 291] width 347 height 174
copy div "Scrum emphasizes working hardware over extensive documentation, but confusing '…"
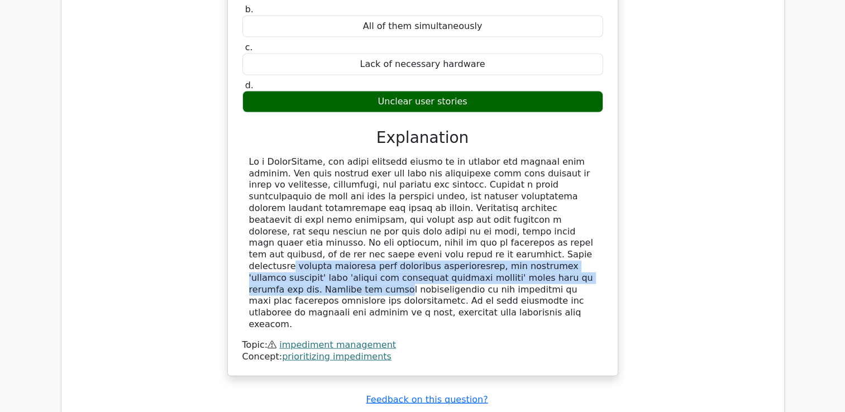
scroll to position [2494, 0]
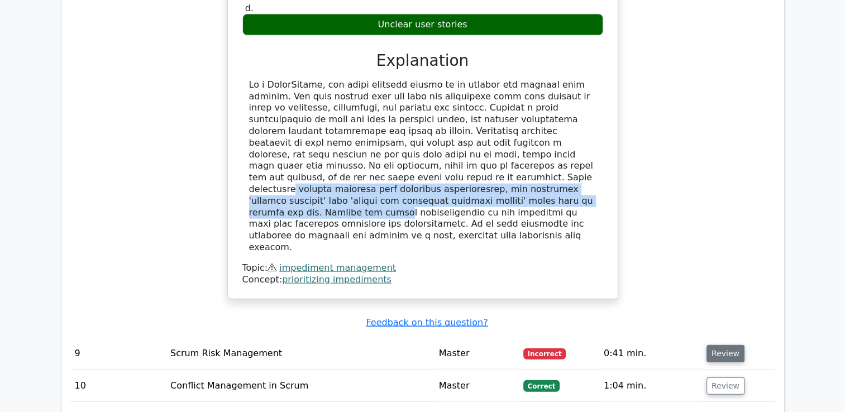
click at [718, 345] on button "Review" at bounding box center [726, 353] width 38 height 17
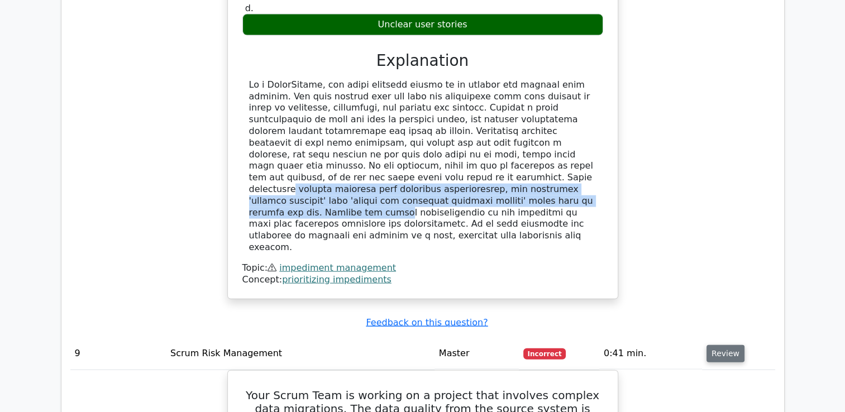
click at [718, 345] on button "Review" at bounding box center [726, 353] width 38 height 17
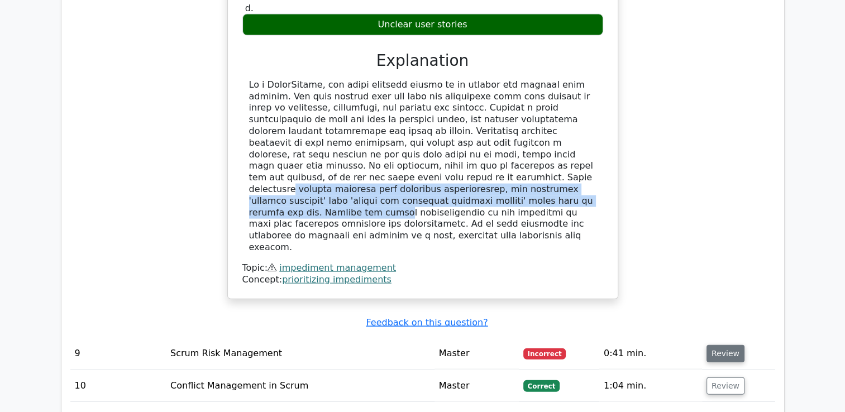
click at [718, 345] on button "Review" at bounding box center [726, 353] width 38 height 17
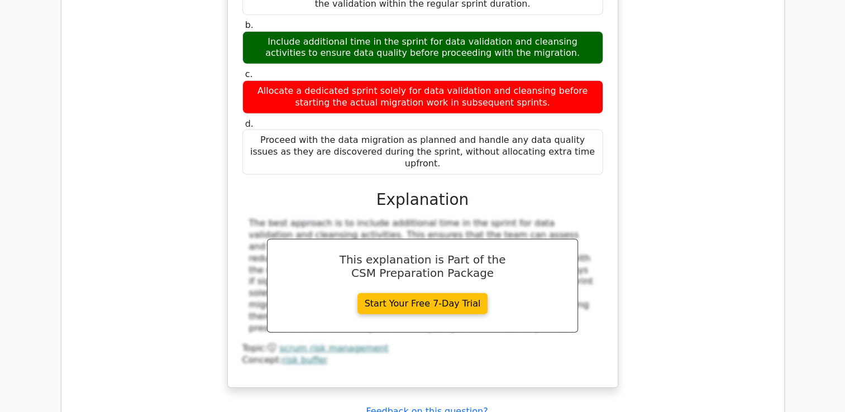
scroll to position [3150, 0]
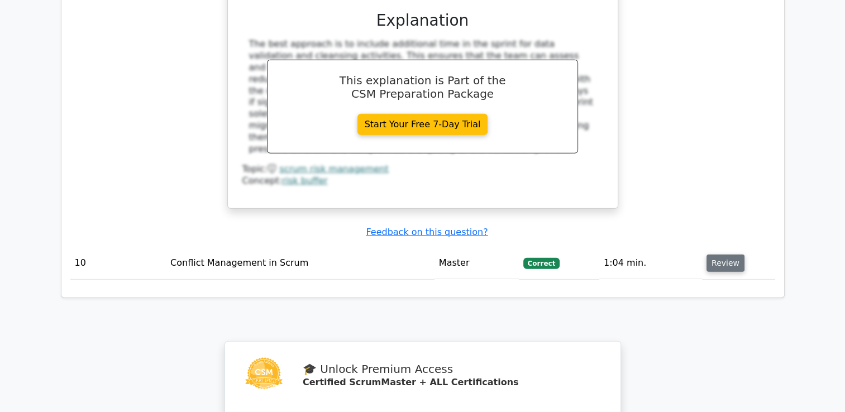
click at [722, 255] on button "Review" at bounding box center [726, 263] width 38 height 17
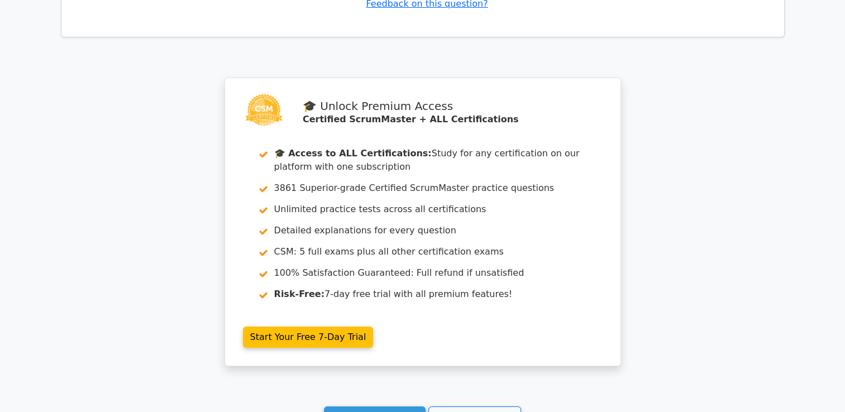
scroll to position [4003, 0]
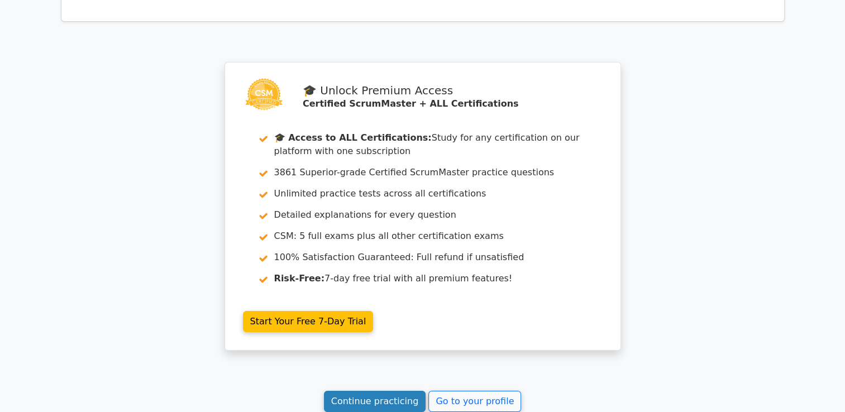
click at [383, 391] on link "Continue practicing" at bounding box center [375, 401] width 102 height 21
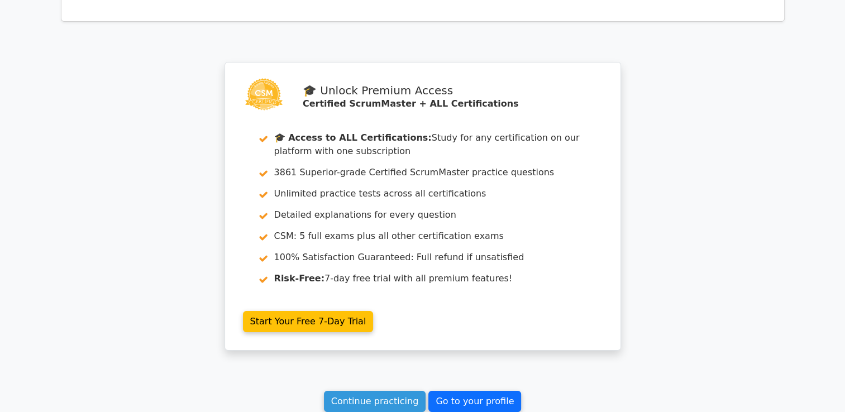
click at [470, 391] on link "Go to your profile" at bounding box center [474, 401] width 93 height 21
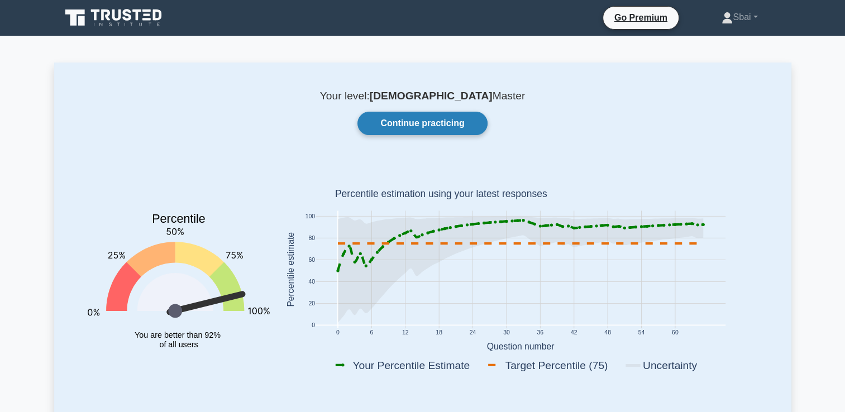
click at [440, 126] on link "Continue practicing" at bounding box center [422, 123] width 130 height 23
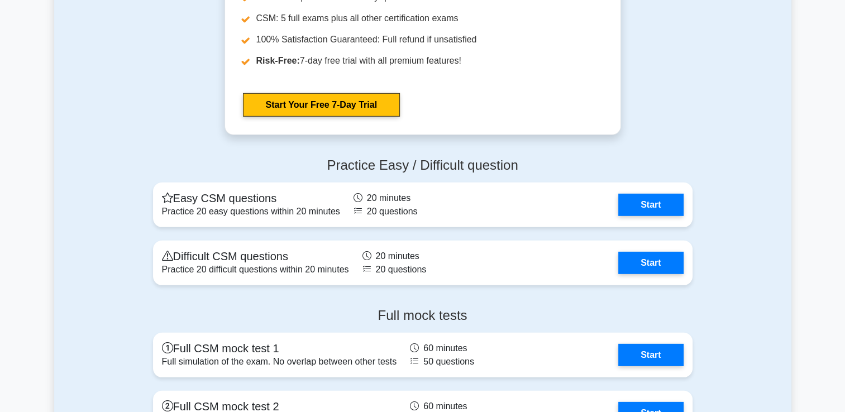
scroll to position [3293, 0]
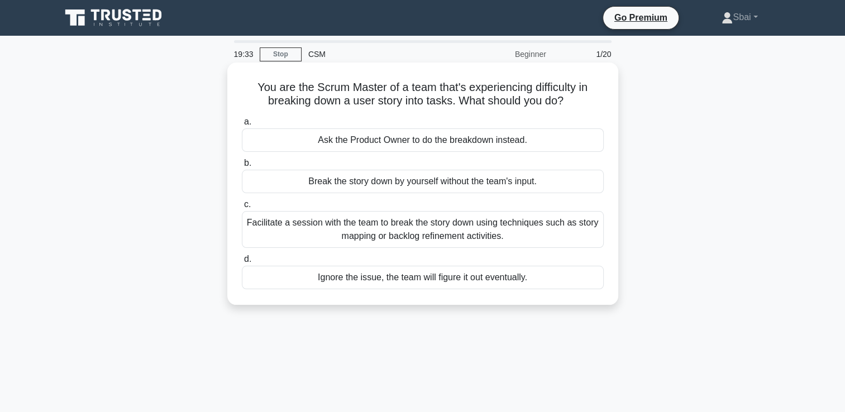
click at [515, 232] on div "Facilitate a session with the team to break the story down using techniques suc…" at bounding box center [423, 229] width 362 height 37
click at [242, 208] on input "c. Facilitate a session with the team to break the story down using techniques …" at bounding box center [242, 204] width 0 height 7
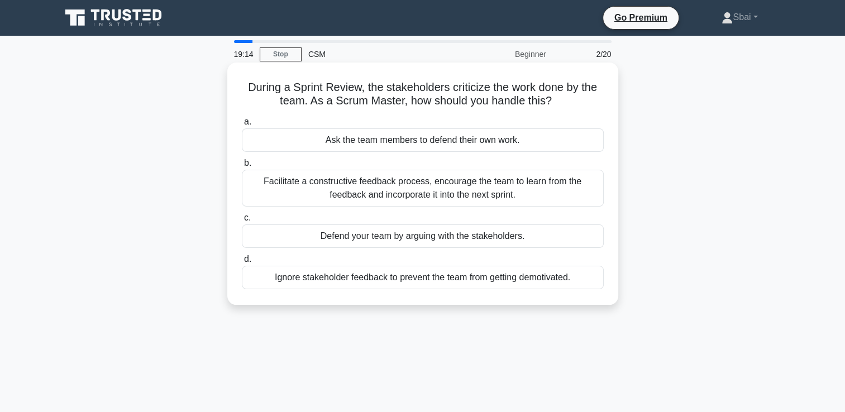
click at [503, 191] on div "Facilitate a constructive feedback process, encourage the team to learn from th…" at bounding box center [423, 188] width 362 height 37
click at [242, 167] on input "b. Facilitate a constructive feedback process, encourage the team to learn from…" at bounding box center [242, 163] width 0 height 7
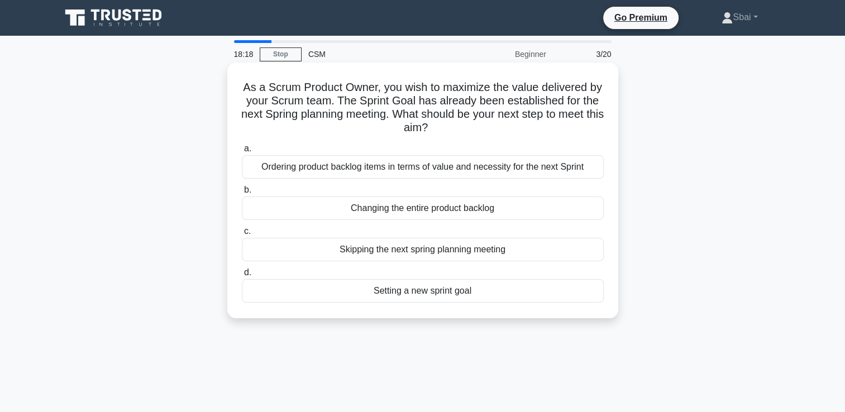
click at [509, 295] on div "Setting a new sprint goal" at bounding box center [423, 290] width 362 height 23
click at [242, 277] on input "d. Setting a new sprint goal" at bounding box center [242, 272] width 0 height 7
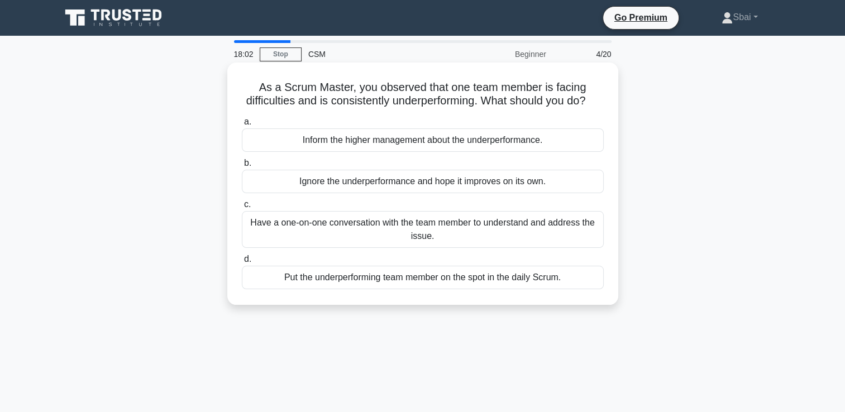
click at [507, 245] on div "Have a one-on-one conversation with the team member to understand and address t…" at bounding box center [423, 229] width 362 height 37
click at [242, 208] on input "c. Have a one-on-one conversation with the team member to understand and addres…" at bounding box center [242, 204] width 0 height 7
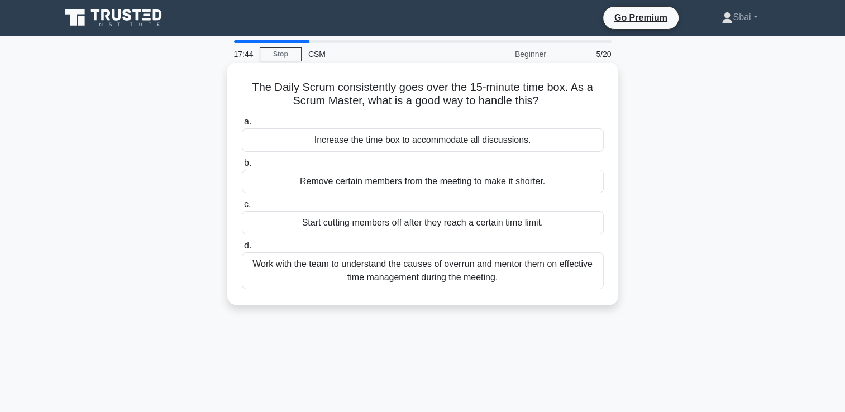
click at [507, 259] on div "Work with the team to understand the causes of overrun and mentor them on effec…" at bounding box center [423, 270] width 362 height 37
click at [242, 250] on input "d. Work with the team to understand the causes of overrun and mentor them on ef…" at bounding box center [242, 245] width 0 height 7
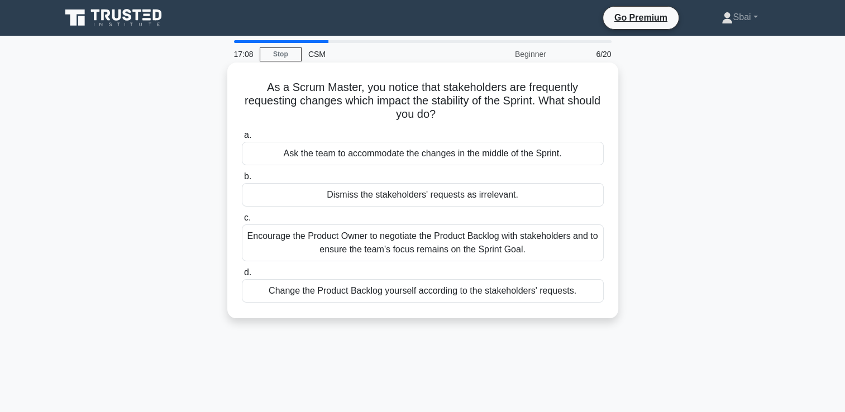
click at [497, 240] on div "Encourage the Product Owner to negotiate the Product Backlog with stakeholders …" at bounding box center [423, 243] width 362 height 37
click at [242, 222] on input "c. Encourage the Product Owner to negotiate the Product Backlog with stakeholde…" at bounding box center [242, 217] width 0 height 7
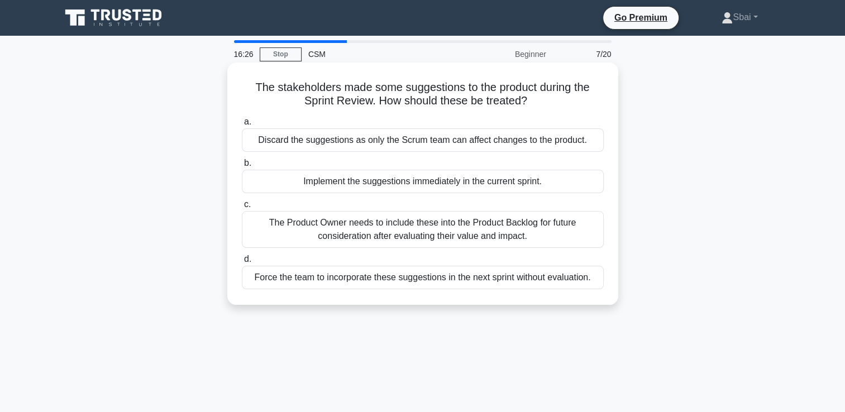
click at [494, 233] on div "The Product Owner needs to include these into the Product Backlog for future co…" at bounding box center [423, 229] width 362 height 37
click at [242, 208] on input "c. The Product Owner needs to include these into the Product Backlog for future…" at bounding box center [242, 204] width 0 height 7
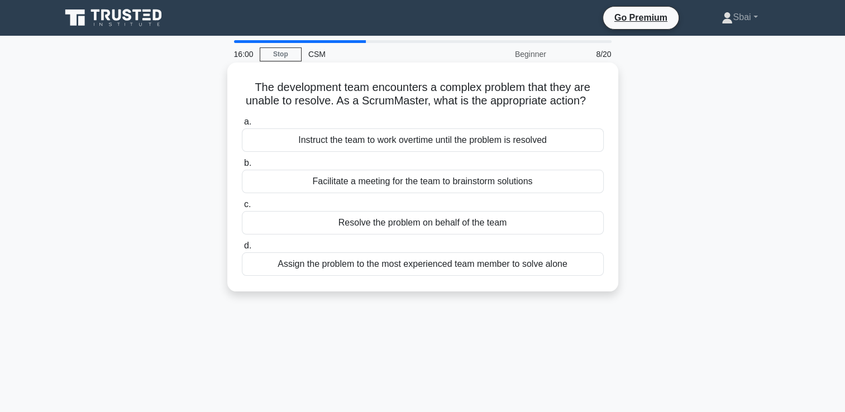
click at [445, 184] on div "Facilitate a meeting for the team to brainstorm solutions" at bounding box center [423, 181] width 362 height 23
click at [242, 167] on input "b. Facilitate a meeting for the team to brainstorm solutions" at bounding box center [242, 163] width 0 height 7
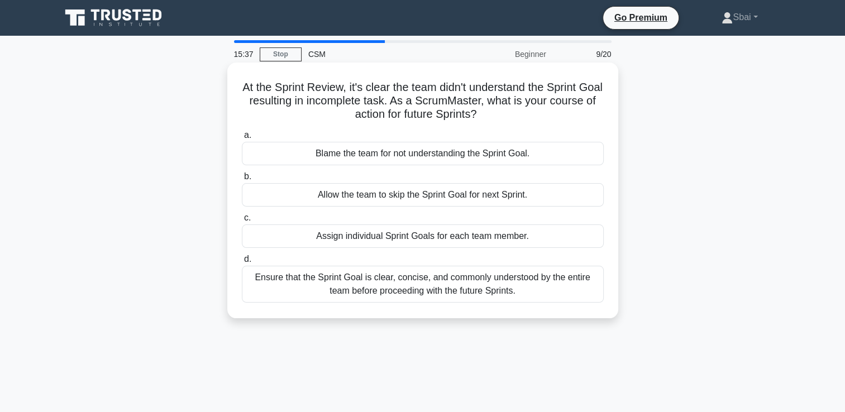
click at [408, 292] on div "Ensure that the Sprint Goal is clear, concise, and commonly understood by the e…" at bounding box center [423, 284] width 362 height 37
click at [242, 263] on input "d. Ensure that the Sprint Goal is clear, concise, and commonly understood by th…" at bounding box center [242, 259] width 0 height 7
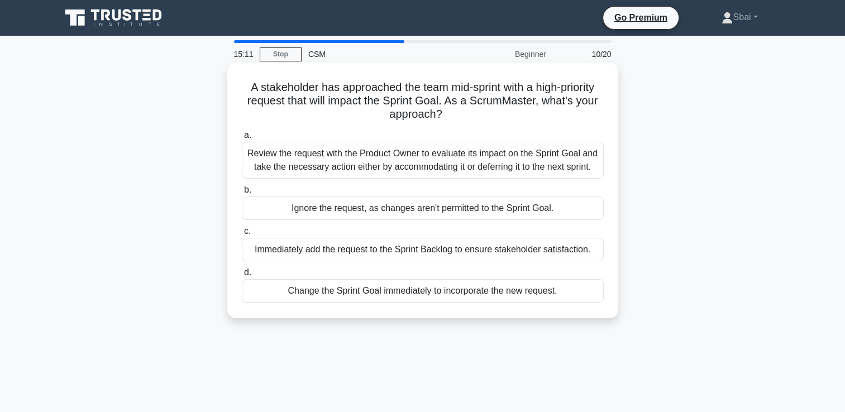
click at [375, 168] on div "Review the request with the Product Owner to evaluate its impact on the Sprint …" at bounding box center [423, 160] width 362 height 37
click at [242, 139] on input "a. Review the request with the Product Owner to evaluate its impact on the Spri…" at bounding box center [242, 135] width 0 height 7
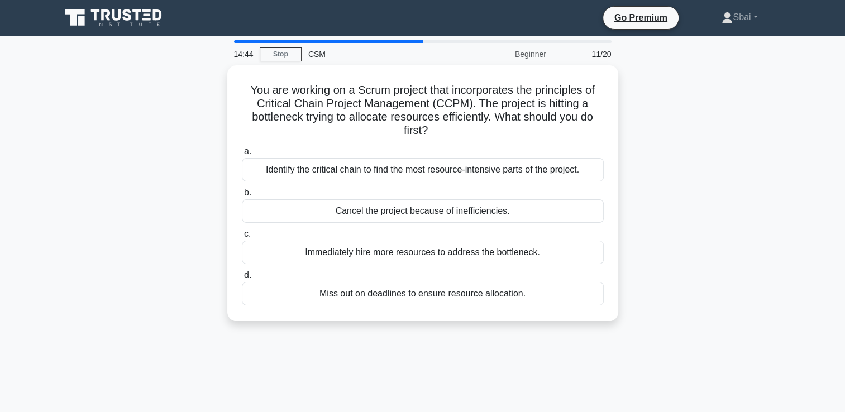
click at [375, 168] on div "Identify the critical chain to find the most resource-intensive parts of the pr…" at bounding box center [423, 169] width 362 height 23
click at [242, 155] on input "a. Identify the critical chain to find the most resource-intensive parts of the…" at bounding box center [242, 151] width 0 height 7
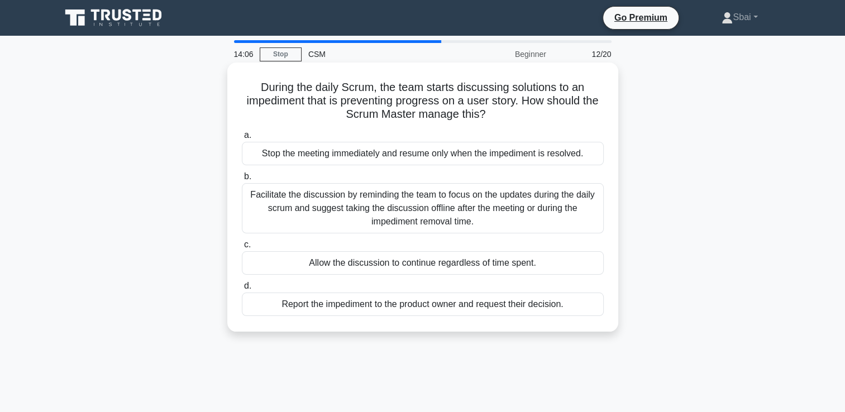
click at [373, 206] on div "Facilitate the discussion by reminding the team to focus on the updates during …" at bounding box center [423, 208] width 362 height 50
click at [242, 180] on input "b. Facilitate the discussion by reminding the team to focus on the updates duri…" at bounding box center [242, 176] width 0 height 7
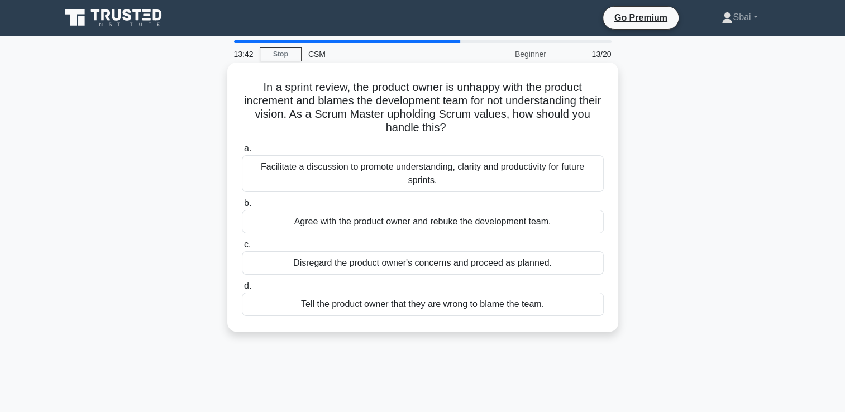
click at [379, 169] on div "Facilitate a discussion to promote understanding, clarity and productivity for …" at bounding box center [423, 173] width 362 height 37
click at [242, 152] on input "a. Facilitate a discussion to promote understanding, clarity and productivity f…" at bounding box center [242, 148] width 0 height 7
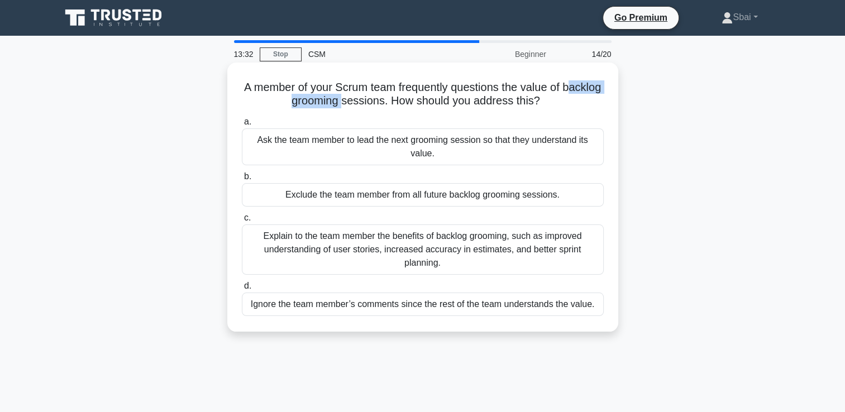
drag, startPoint x: 363, startPoint y: 97, endPoint x: 286, endPoint y: 102, distance: 76.7
click at [286, 102] on h5 "A member of your Scrum team frequently questions the value of backlog grooming …" at bounding box center [423, 94] width 364 height 28
drag, startPoint x: 286, startPoint y: 102, endPoint x: 267, endPoint y: 105, distance: 19.3
click at [267, 105] on h5 "A member of your Scrum team frequently questions the value of backlog grooming …" at bounding box center [423, 94] width 364 height 28
copy h5 "backlog grooming sessions"
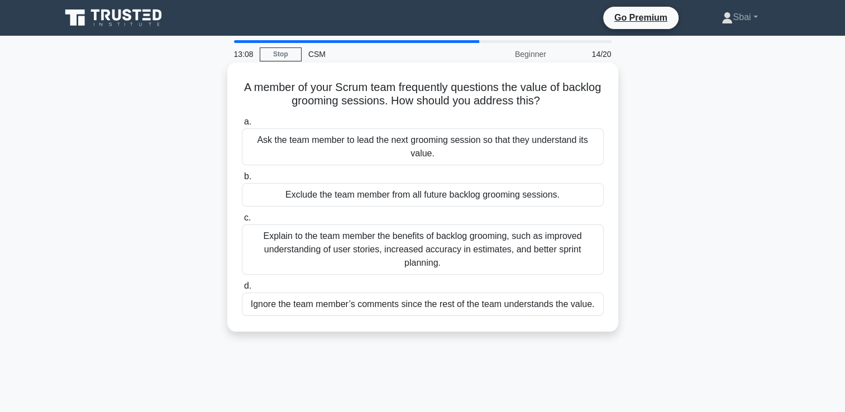
click at [327, 250] on div "Explain to the team member the benefits of backlog grooming, such as improved u…" at bounding box center [423, 250] width 362 height 50
click at [242, 222] on input "c. Explain to the team member the benefits of backlog grooming, such as improve…" at bounding box center [242, 217] width 0 height 7
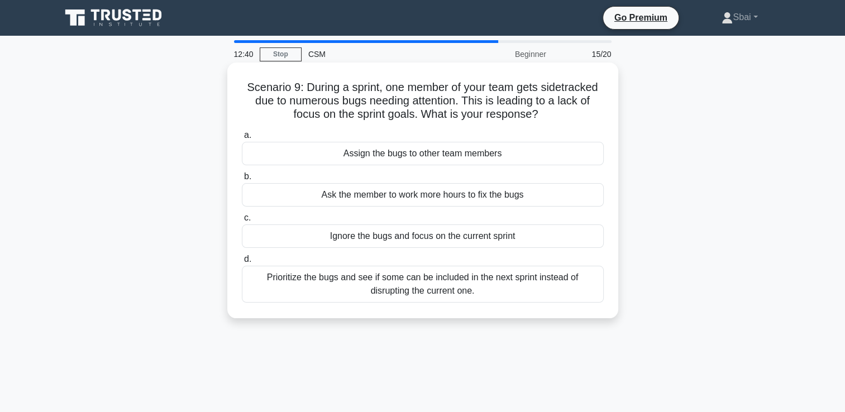
click at [351, 282] on div "Prioritize the bugs and see if some can be included in the next sprint instead …" at bounding box center [423, 284] width 362 height 37
click at [242, 263] on input "d. Prioritize the bugs and see if some can be included in the next sprint inste…" at bounding box center [242, 259] width 0 height 7
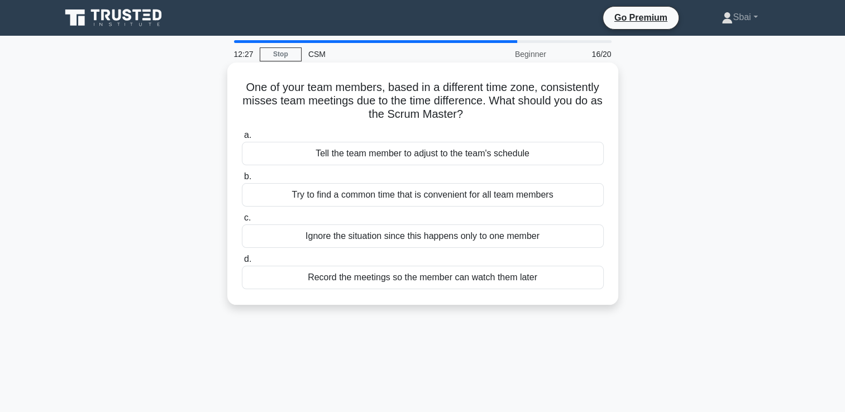
click at [458, 196] on div "Try to find a common time that is convenient for all team members" at bounding box center [423, 194] width 362 height 23
click at [242, 180] on input "b. Try to find a common time that is convenient for all team members" at bounding box center [242, 176] width 0 height 7
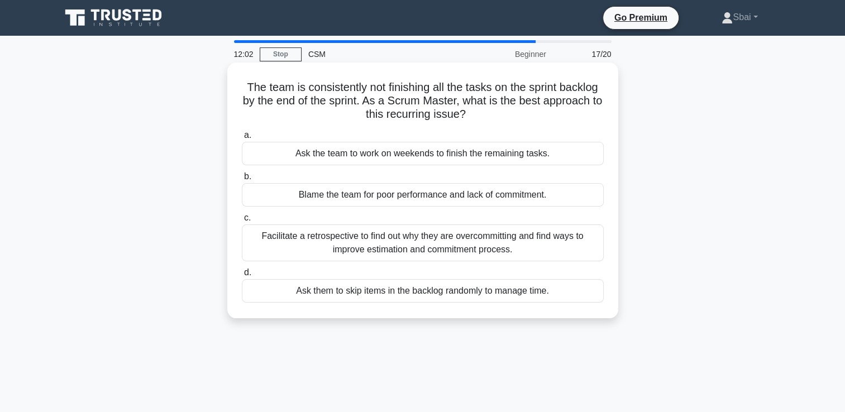
click at [470, 245] on div "Facilitate a retrospective to find out why they are overcommitting and find way…" at bounding box center [423, 243] width 362 height 37
click at [242, 222] on input "c. Facilitate a retrospective to find out why they are overcommitting and find …" at bounding box center [242, 217] width 0 height 7
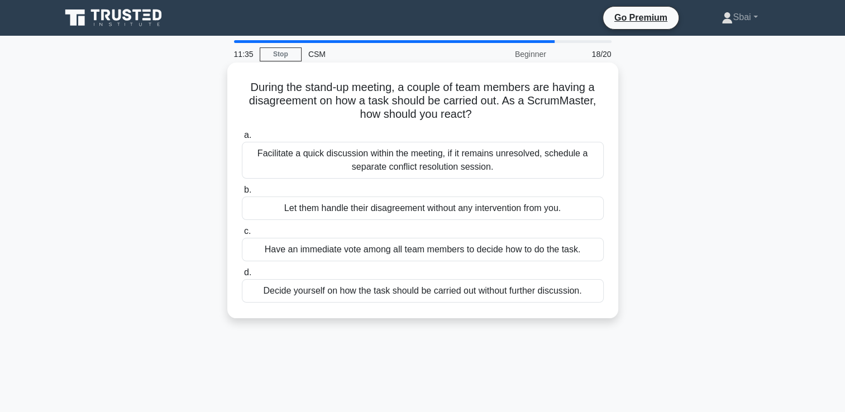
click at [496, 170] on div "Facilitate a quick discussion within the meeting, if it remains unresolved, sch…" at bounding box center [423, 160] width 362 height 37
click at [242, 139] on input "a. Facilitate a quick discussion within the meeting, if it remains unresolved, …" at bounding box center [242, 135] width 0 height 7
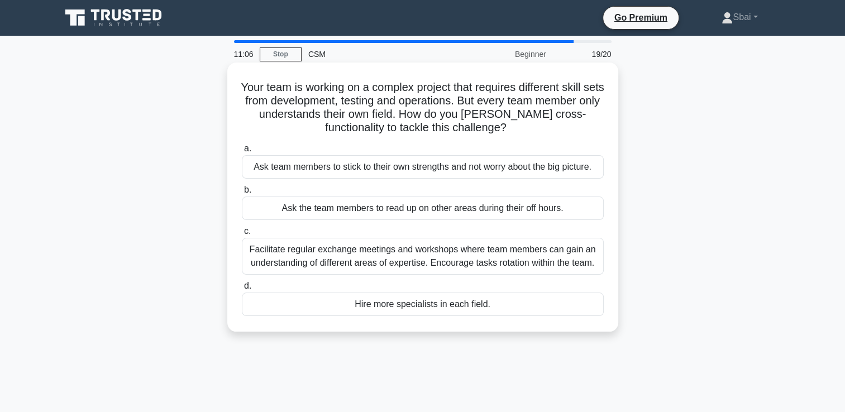
click at [514, 257] on div "Facilitate regular exchange meetings and workshops where team members can gain …" at bounding box center [423, 256] width 362 height 37
click at [242, 235] on input "c. Facilitate regular exchange meetings and workshops where team members can ga…" at bounding box center [242, 231] width 0 height 7
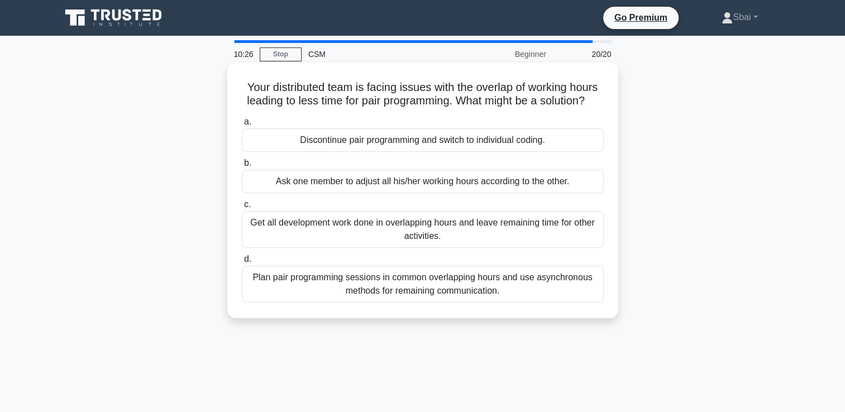
click at [497, 303] on div "Plan pair programming sessions in common overlapping hours and use asynchronous…" at bounding box center [423, 284] width 362 height 37
click at [242, 263] on input "d. Plan pair programming sessions in common overlapping hours and use asynchron…" at bounding box center [242, 259] width 0 height 7
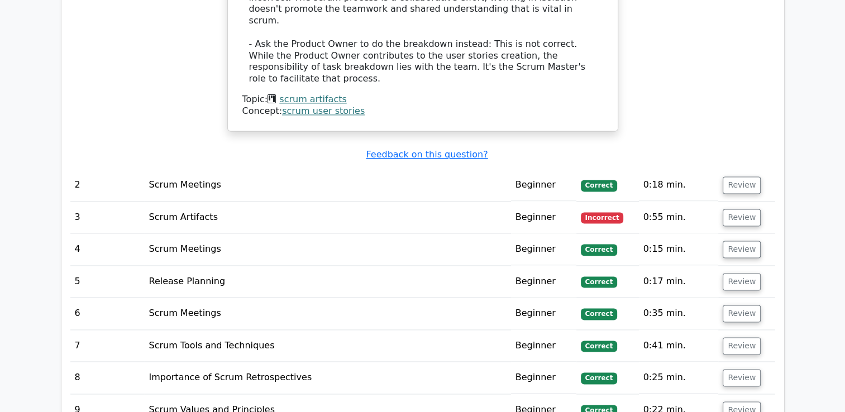
scroll to position [1586, 0]
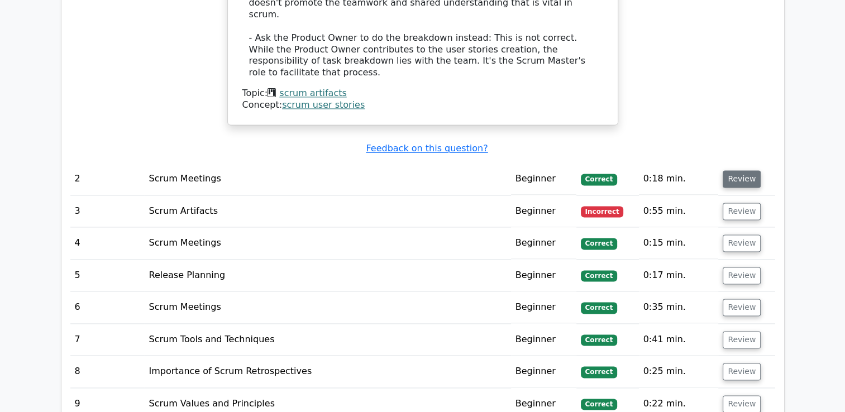
click at [743, 170] on button "Review" at bounding box center [742, 178] width 38 height 17
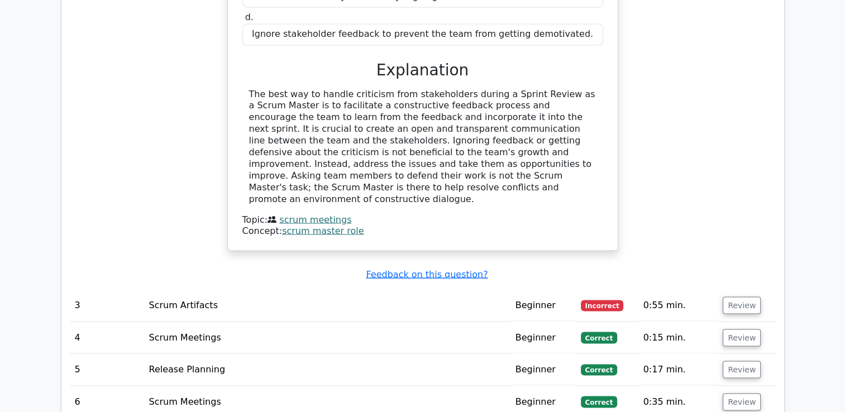
scroll to position [2076, 0]
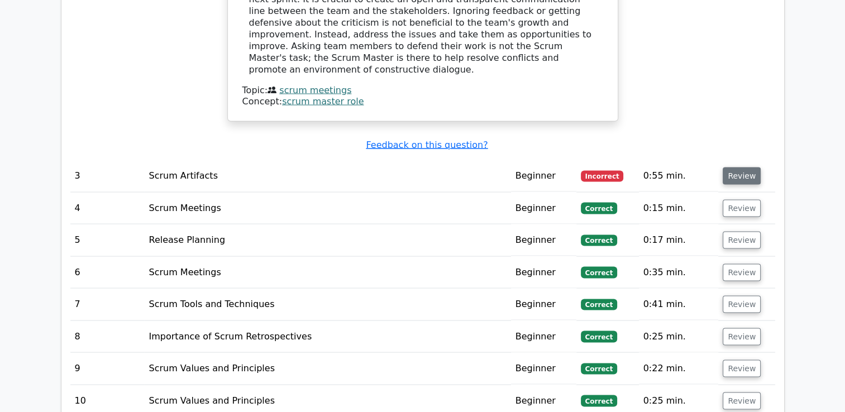
click at [738, 167] on button "Review" at bounding box center [742, 175] width 38 height 17
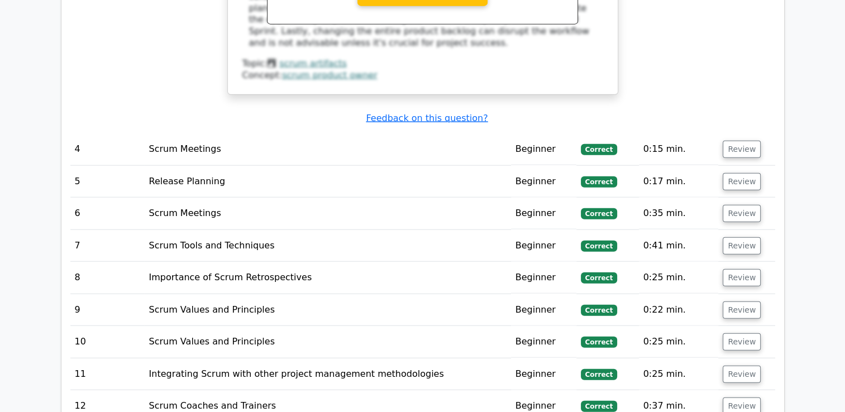
scroll to position [2663, 0]
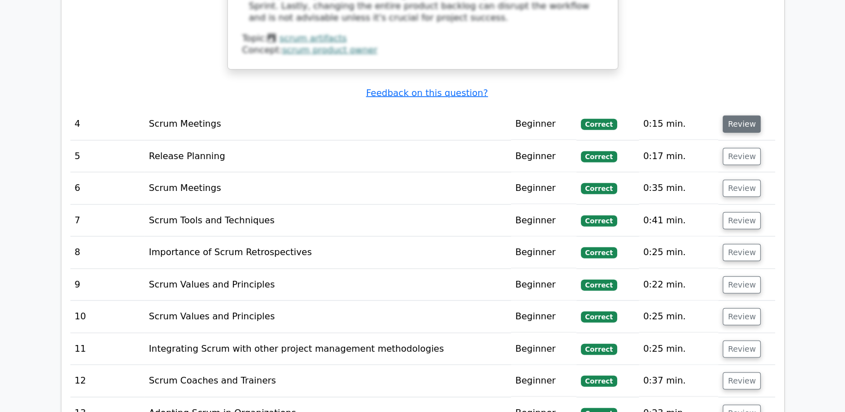
click at [736, 116] on button "Review" at bounding box center [742, 124] width 38 height 17
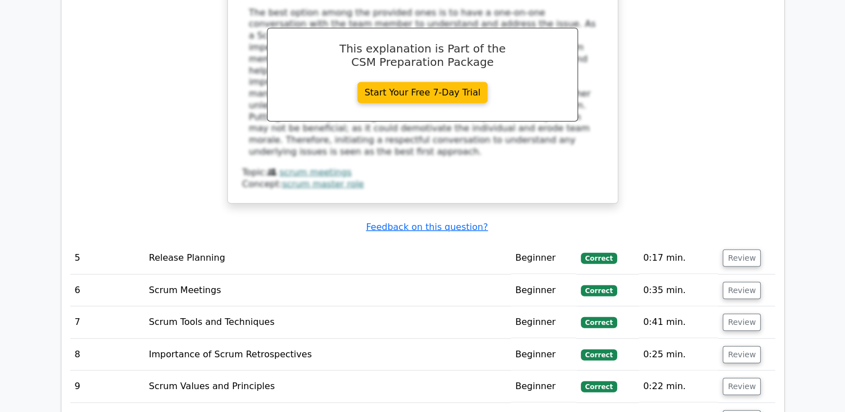
scroll to position [3062, 0]
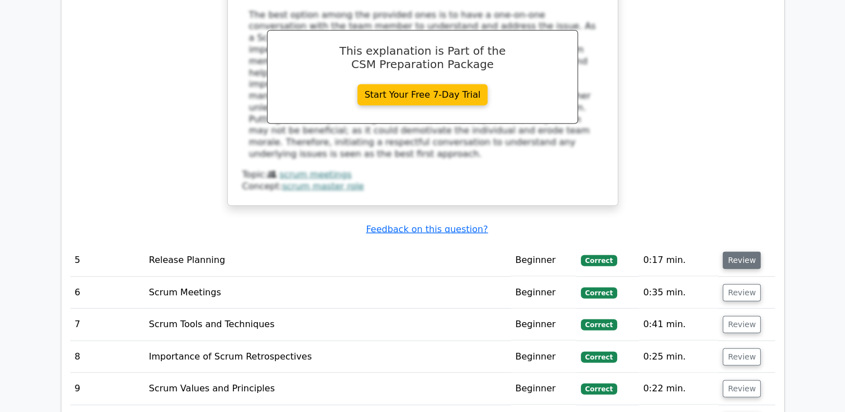
click at [747, 252] on button "Review" at bounding box center [742, 260] width 38 height 17
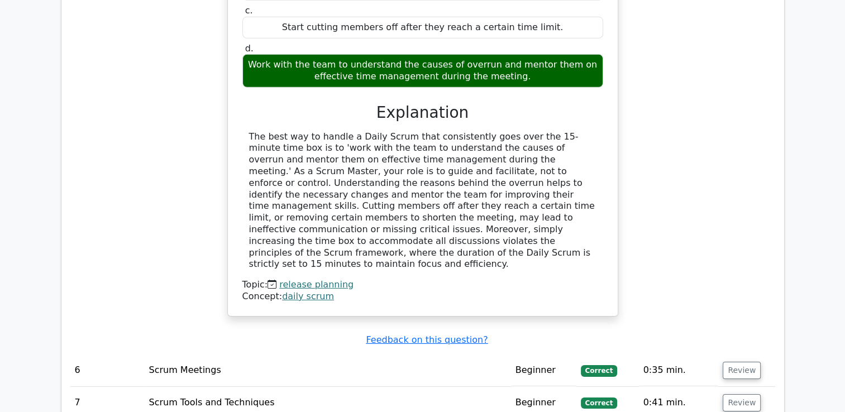
scroll to position [3491, 0]
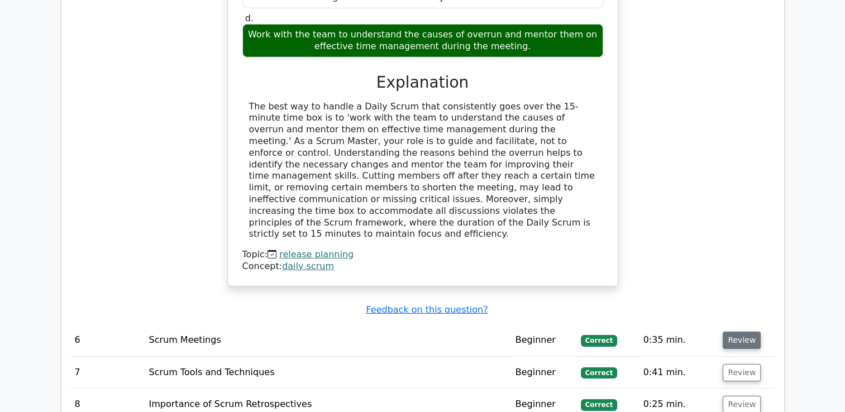
click at [746, 332] on button "Review" at bounding box center [742, 340] width 38 height 17
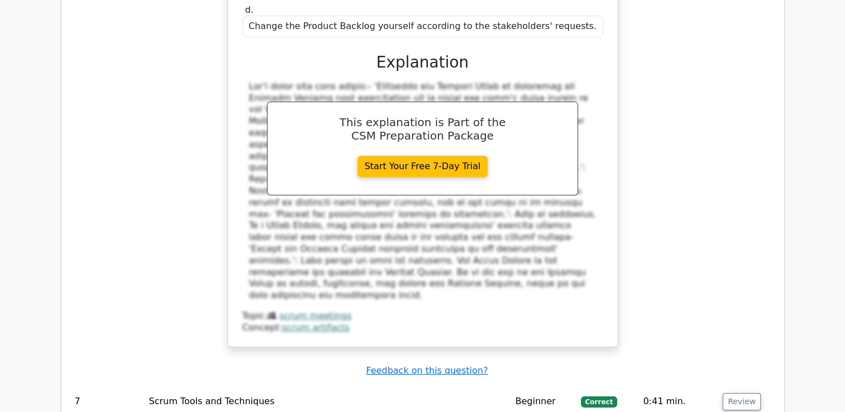
scroll to position [4086, 0]
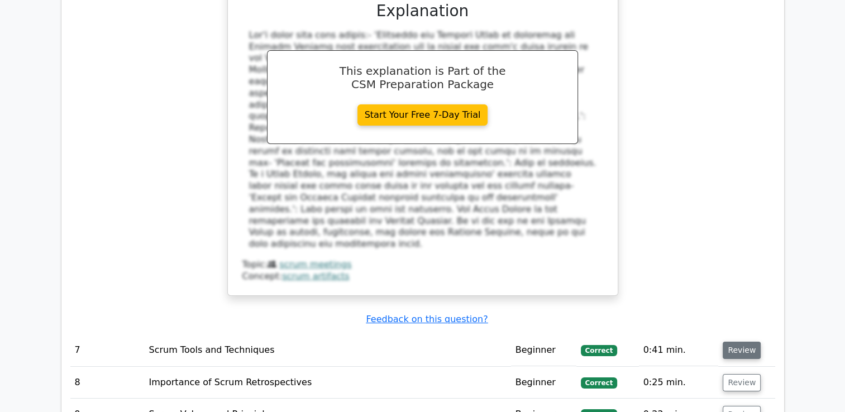
click at [749, 342] on button "Review" at bounding box center [742, 350] width 38 height 17
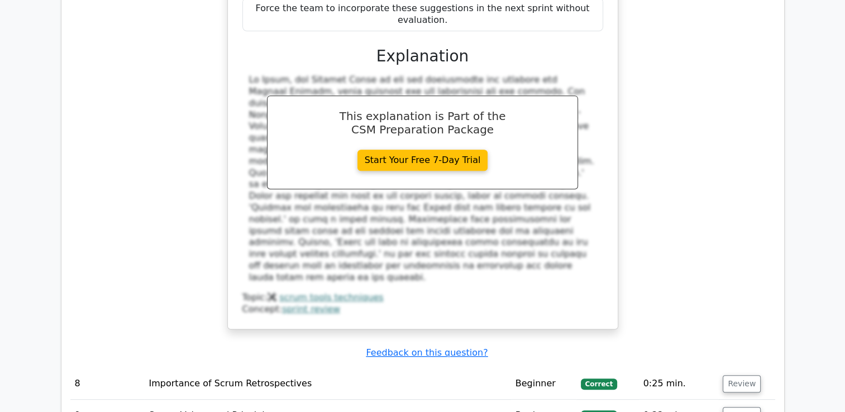
scroll to position [4691, 0]
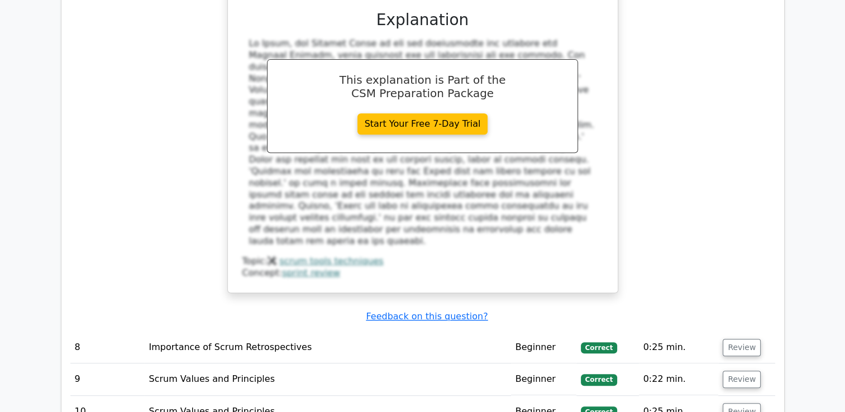
click at [737, 332] on td "Review" at bounding box center [746, 348] width 56 height 32
click at [736, 339] on button "Review" at bounding box center [742, 347] width 38 height 17
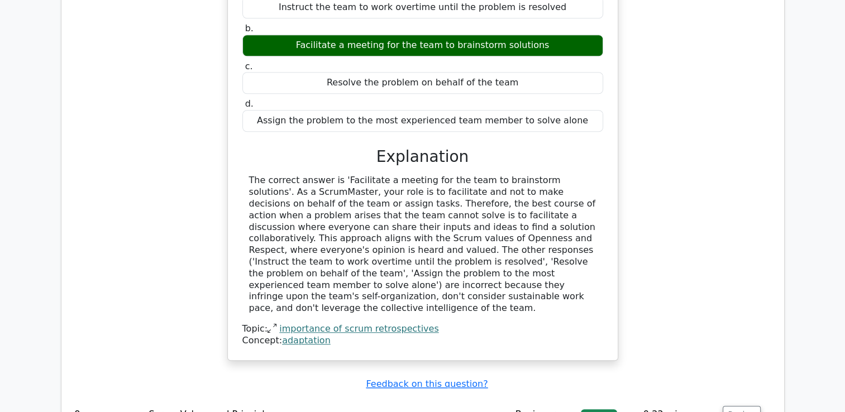
scroll to position [5145, 0]
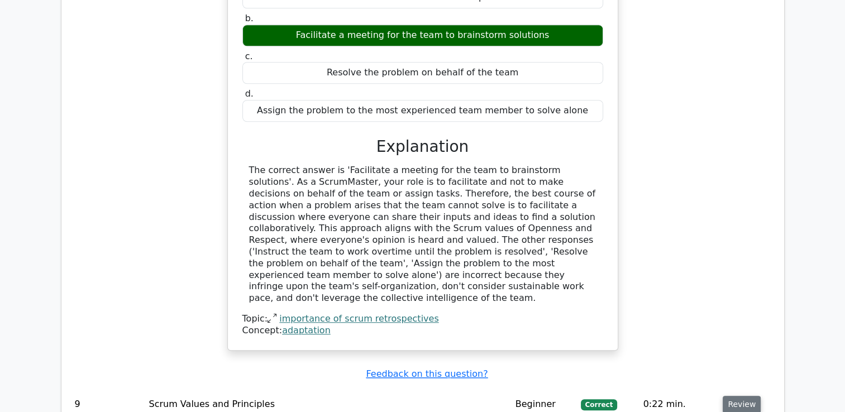
click at [746, 396] on button "Review" at bounding box center [742, 404] width 38 height 17
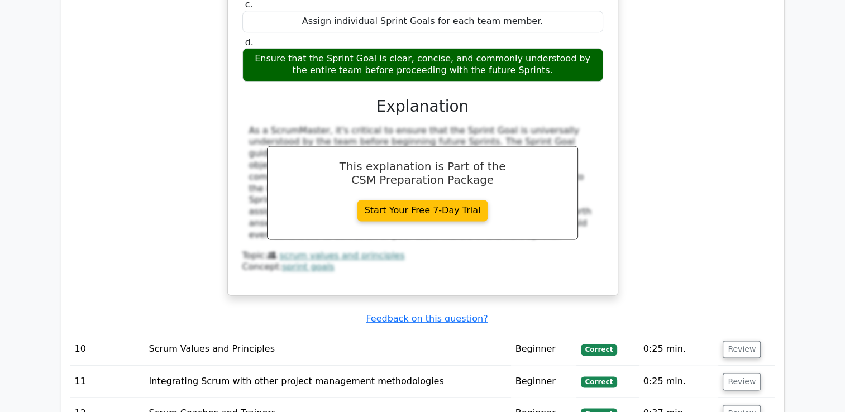
scroll to position [5742, 0]
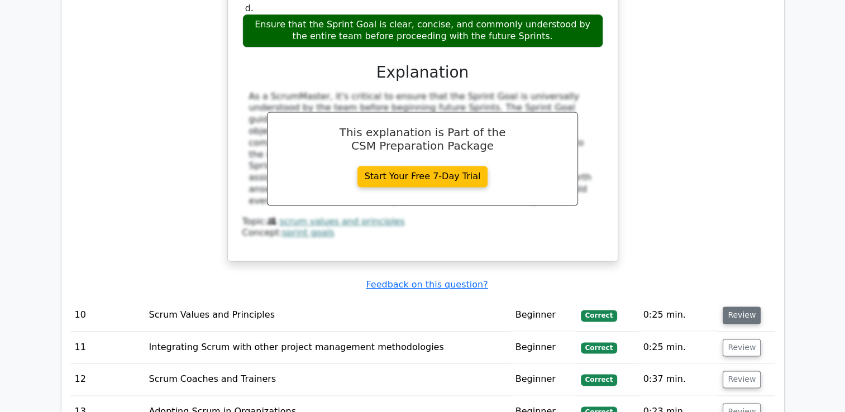
click at [748, 307] on button "Review" at bounding box center [742, 315] width 38 height 17
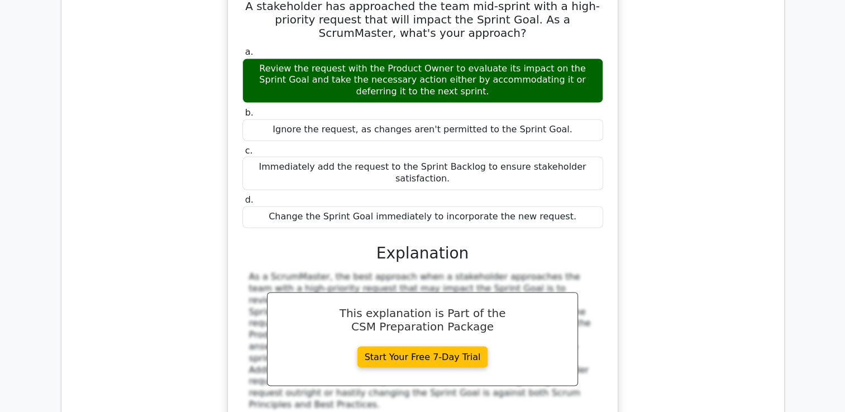
scroll to position [6246, 0]
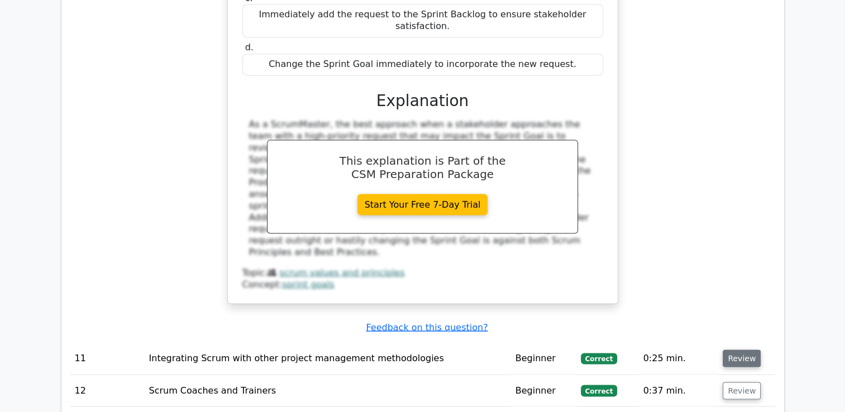
click at [738, 350] on button "Review" at bounding box center [742, 358] width 38 height 17
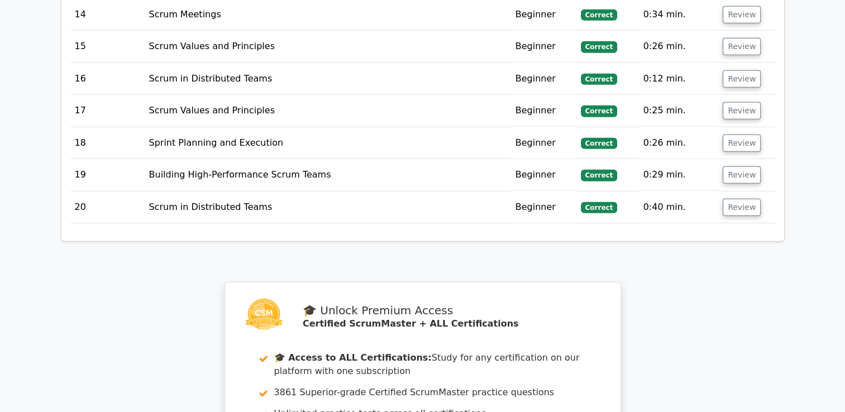
scroll to position [7292, 0]
